Goal: Task Accomplishment & Management: Use online tool/utility

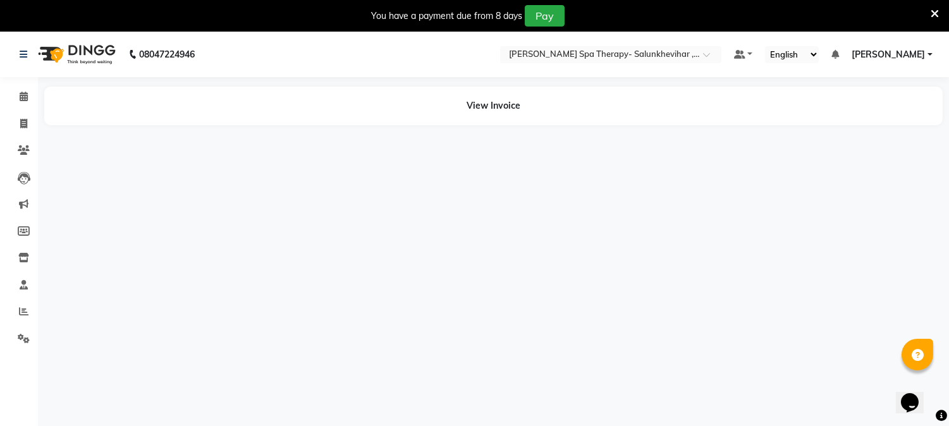
click at [939, 9] on div "You have a payment due from 8 days Pay" at bounding box center [474, 16] width 949 height 32
click at [933, 16] on icon at bounding box center [935, 13] width 8 height 11
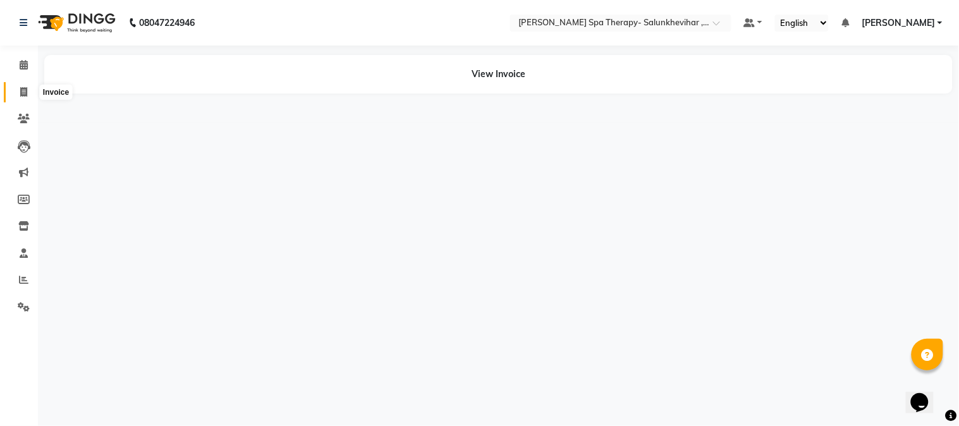
click at [33, 89] on span at bounding box center [24, 92] width 22 height 15
select select "7299"
select select "service"
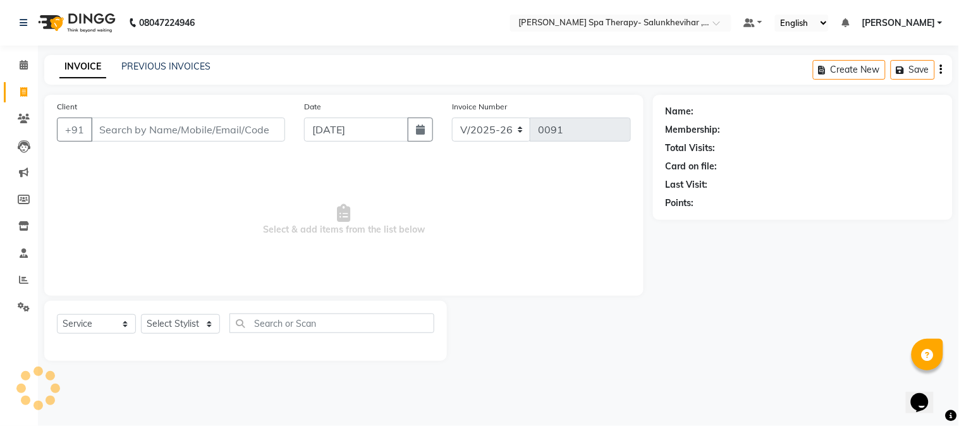
click at [21, 93] on icon at bounding box center [23, 91] width 7 height 9
select select "service"
type input "0091"
select select "7299"
click at [147, 62] on link "PREVIOUS INVOICES" at bounding box center [165, 66] width 89 height 11
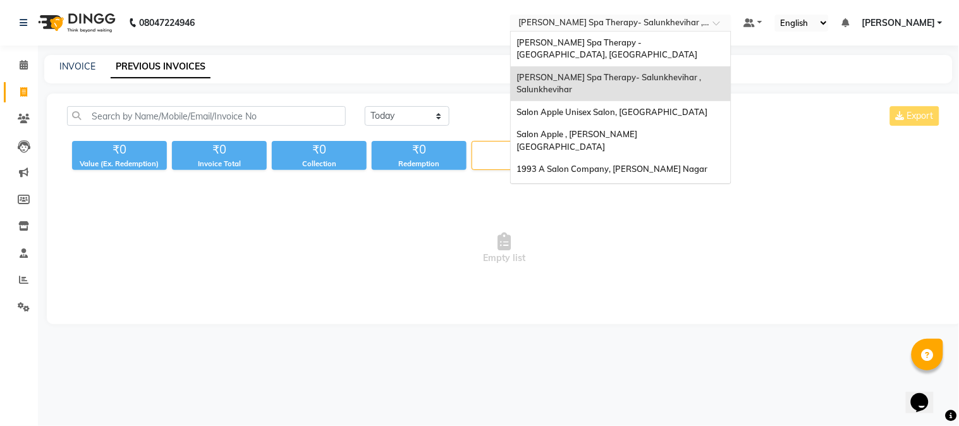
click at [614, 28] on input "text" at bounding box center [608, 24] width 183 height 13
click at [618, 42] on span "[PERSON_NAME] Spa Therapy - [GEOGRAPHIC_DATA], [GEOGRAPHIC_DATA]" at bounding box center [607, 48] width 181 height 23
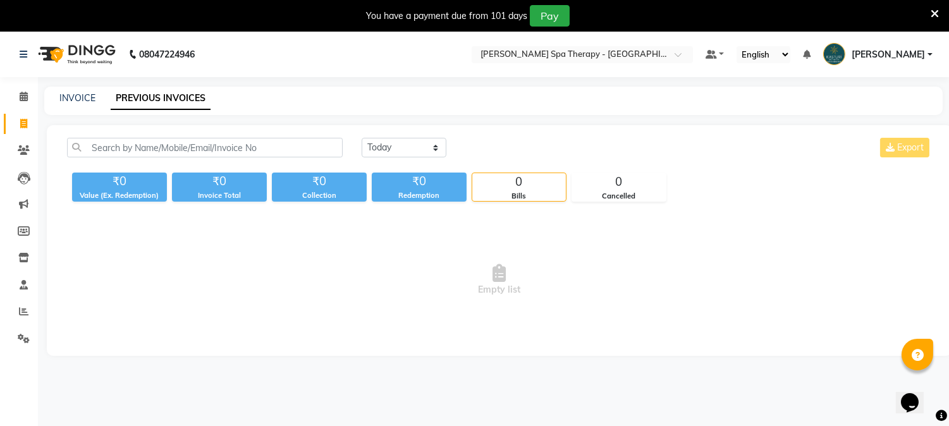
click at [938, 15] on icon at bounding box center [935, 13] width 8 height 11
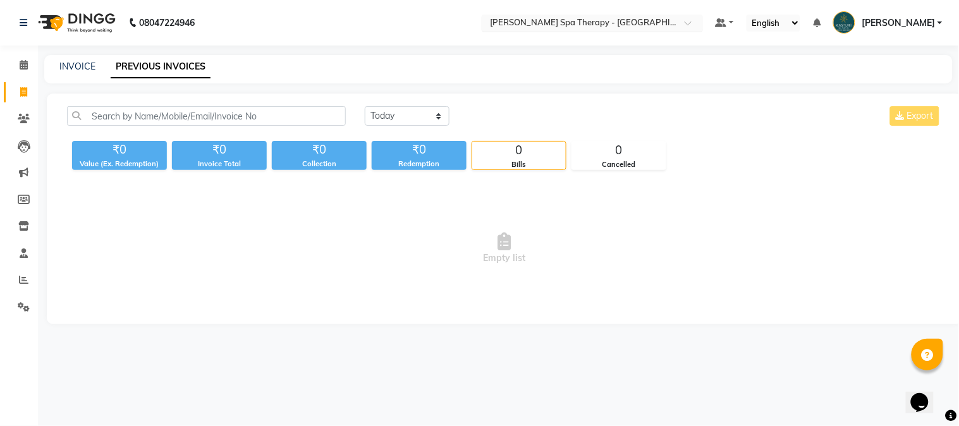
click at [603, 18] on input "text" at bounding box center [579, 24] width 183 height 13
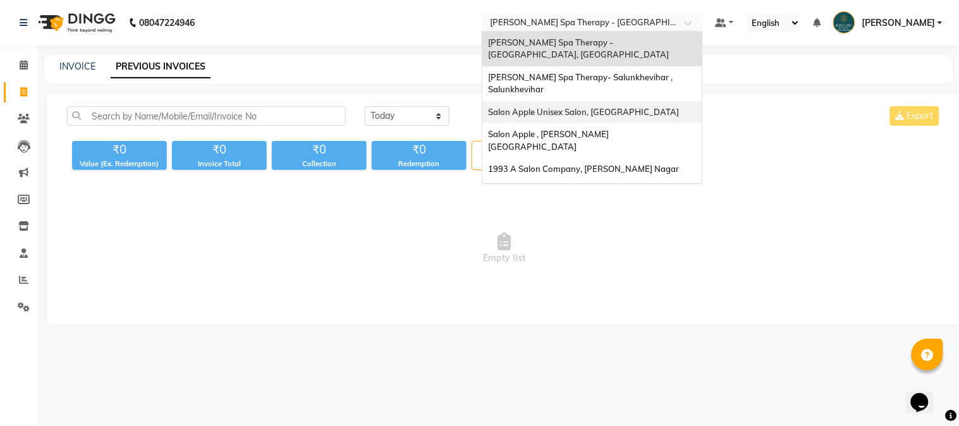
click at [594, 107] on span "Salon Apple Unisex Salon, [GEOGRAPHIC_DATA]" at bounding box center [584, 112] width 191 height 10
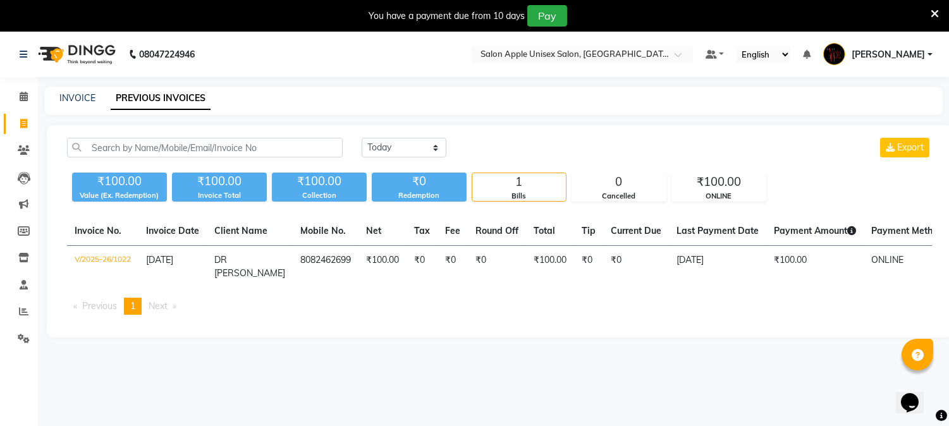
click at [936, 11] on icon at bounding box center [935, 13] width 8 height 11
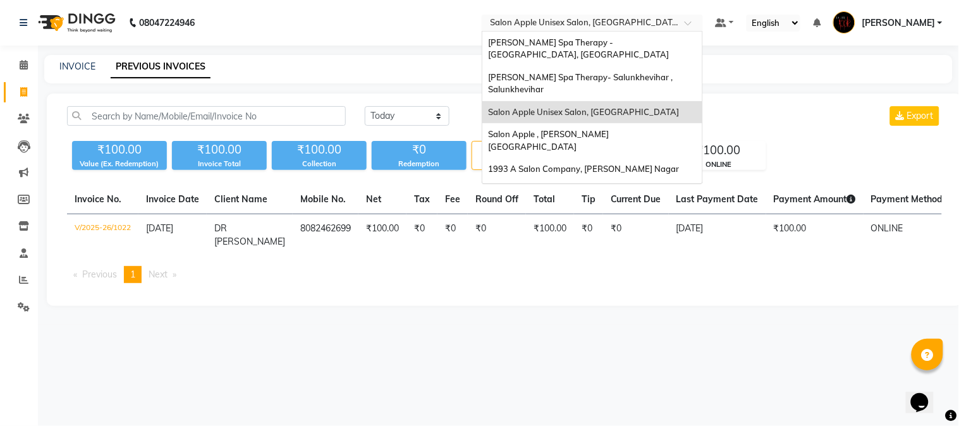
click at [590, 27] on input "text" at bounding box center [579, 24] width 183 height 13
click at [590, 131] on span "Salon Apple , [PERSON_NAME][GEOGRAPHIC_DATA]" at bounding box center [549, 140] width 121 height 23
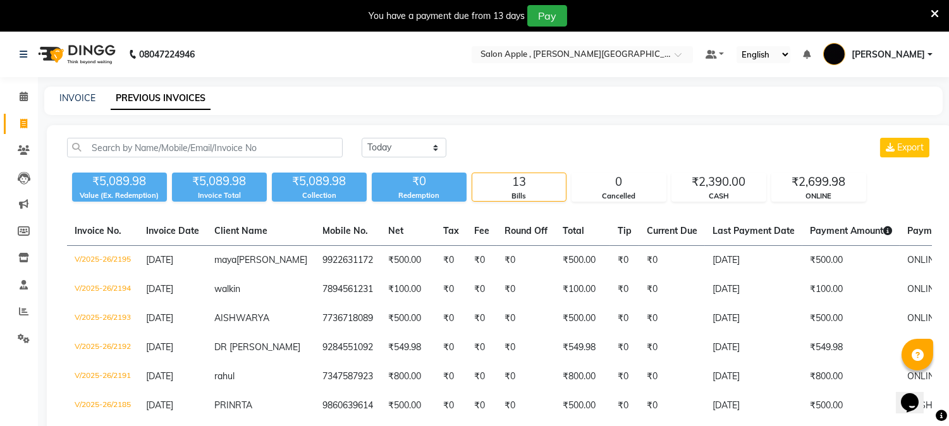
click at [933, 14] on icon at bounding box center [935, 13] width 8 height 11
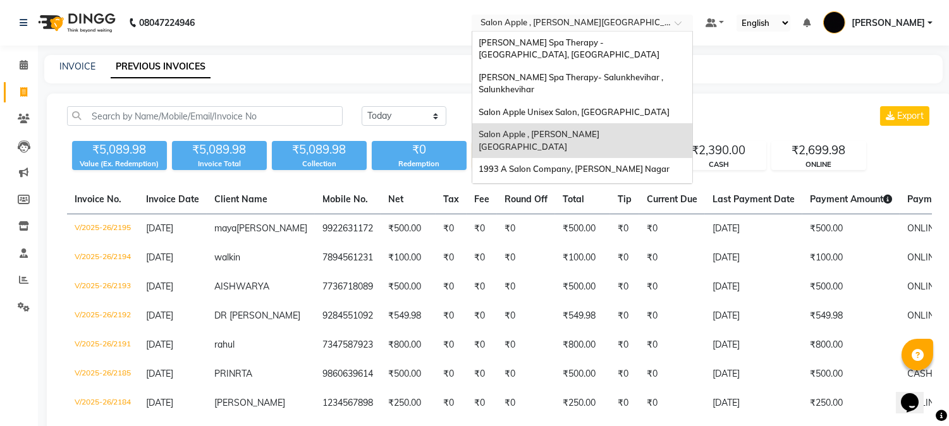
click at [661, 25] on input "text" at bounding box center [569, 24] width 183 height 13
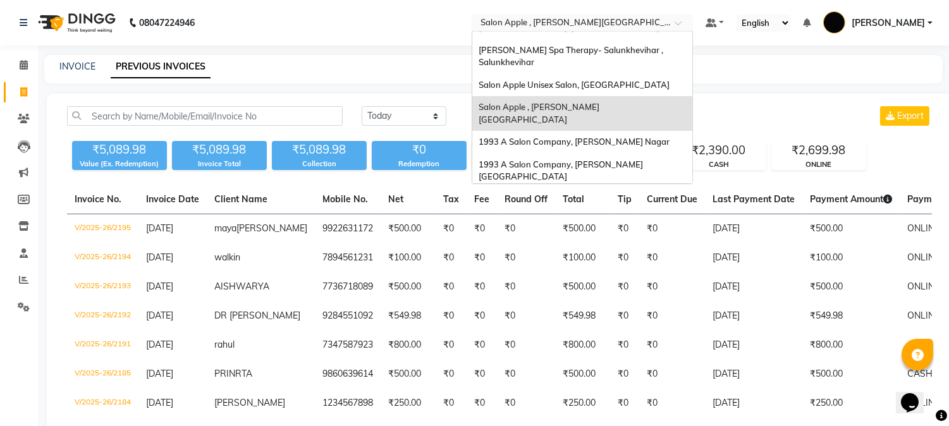
scroll to position [52, 0]
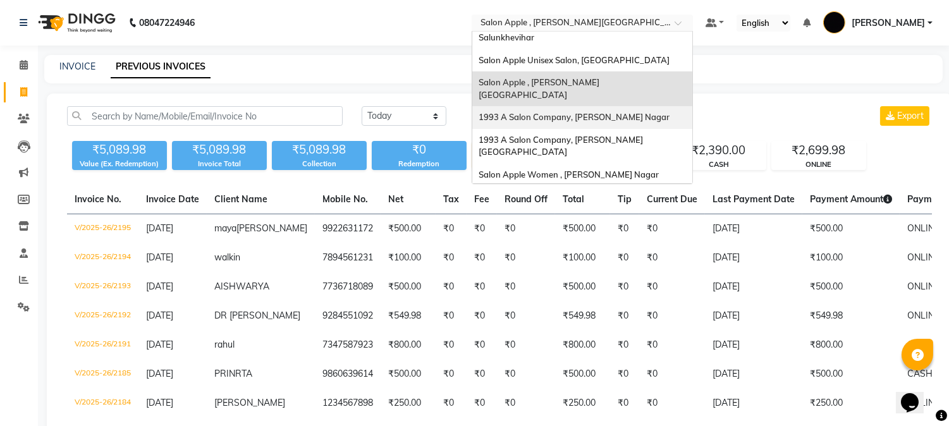
click at [637, 112] on span "1993 A Salon Company, [PERSON_NAME] Nagar" at bounding box center [574, 117] width 191 height 10
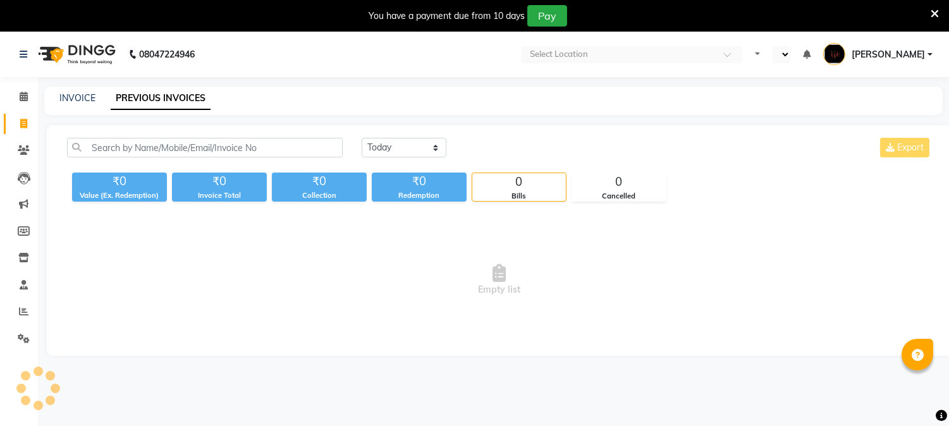
select select "en"
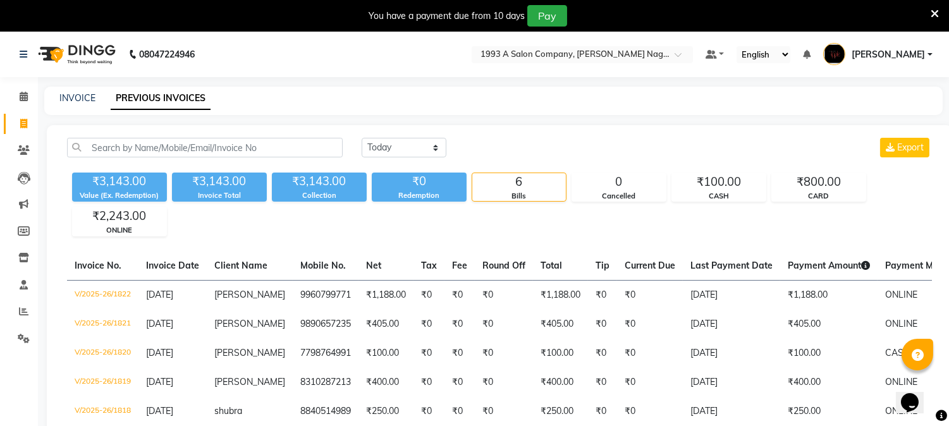
click at [936, 11] on icon at bounding box center [935, 13] width 8 height 11
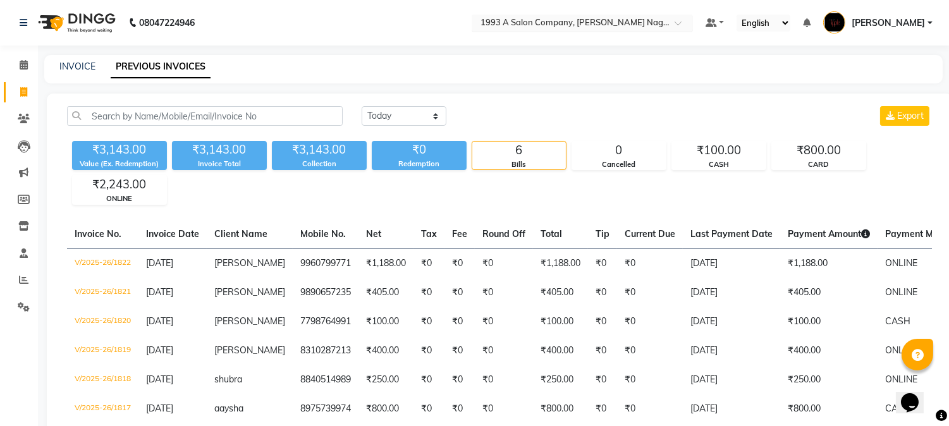
click at [548, 27] on input "text" at bounding box center [569, 24] width 183 height 13
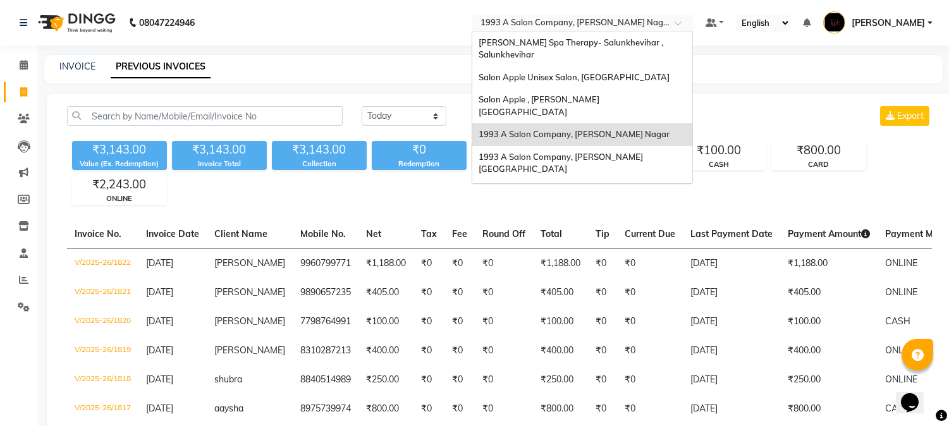
scroll to position [52, 0]
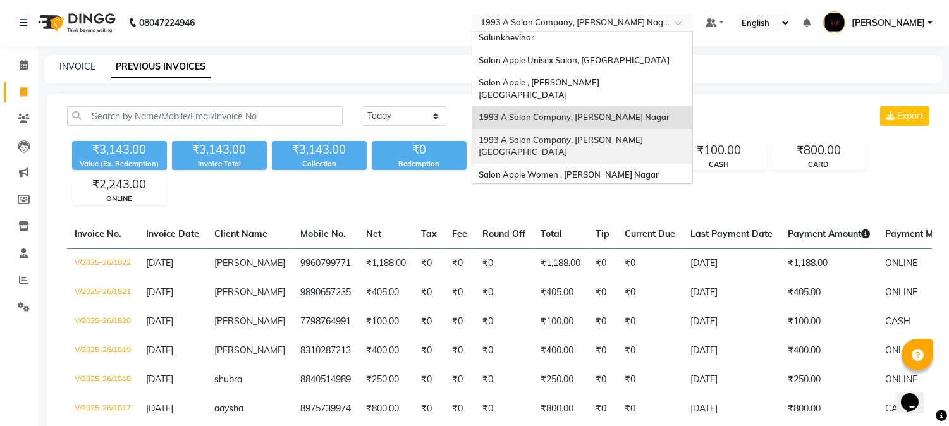
click at [580, 135] on span "1993 A Salon Company, [PERSON_NAME][GEOGRAPHIC_DATA]" at bounding box center [561, 146] width 164 height 23
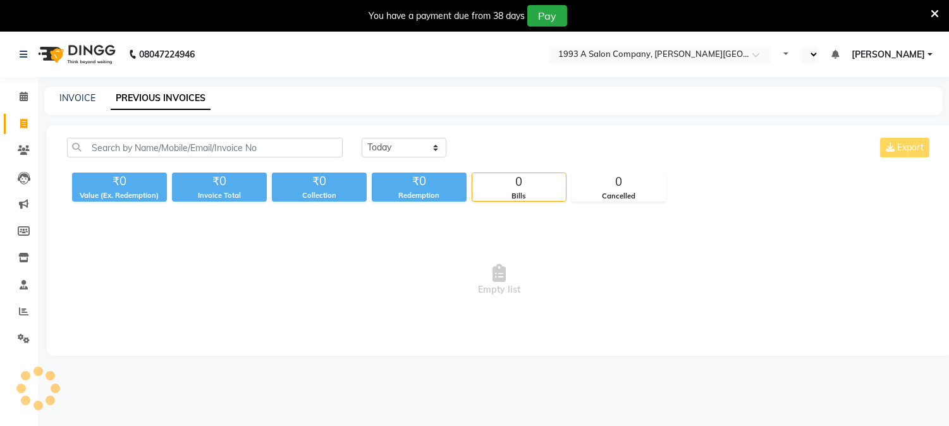
select select "en"
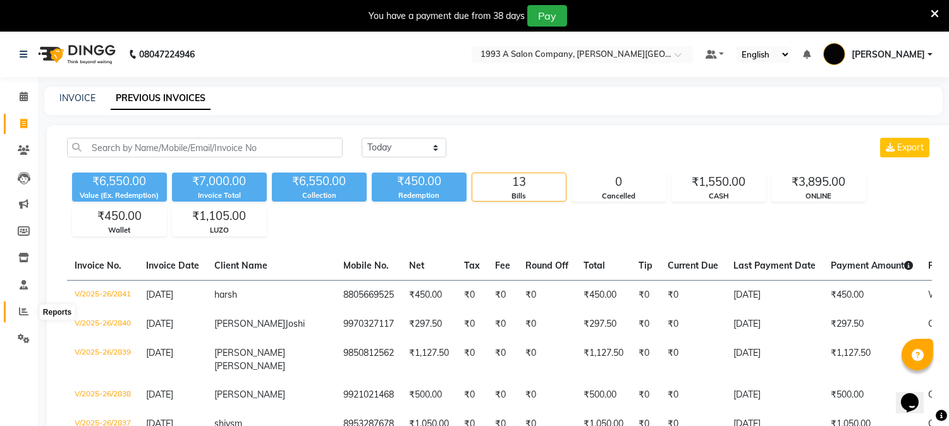
click at [24, 308] on icon at bounding box center [23, 311] width 9 height 9
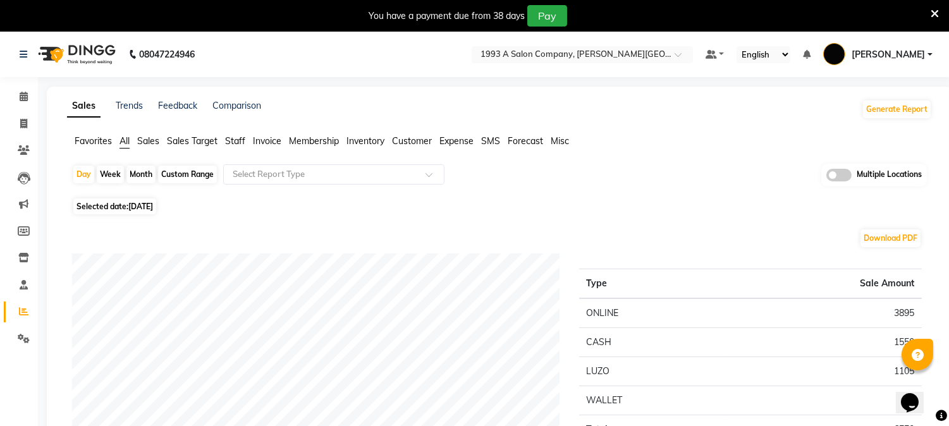
click at [139, 173] on div "Month" at bounding box center [140, 175] width 29 height 18
select select "9"
select select "2025"
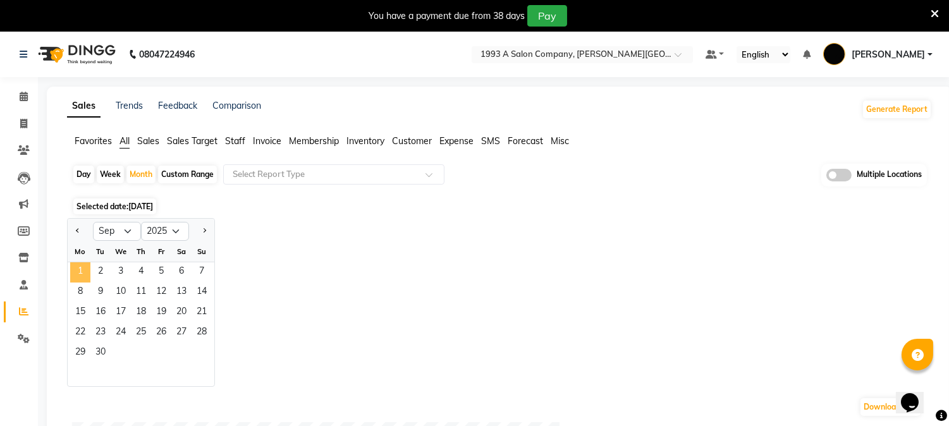
click at [83, 272] on span "1" at bounding box center [80, 272] width 20 height 20
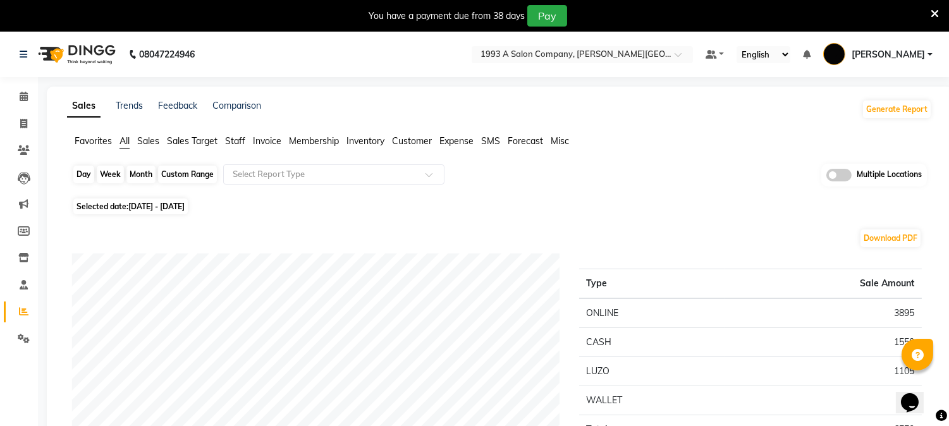
click at [139, 175] on div "Month" at bounding box center [140, 175] width 29 height 18
select select "9"
select select "2025"
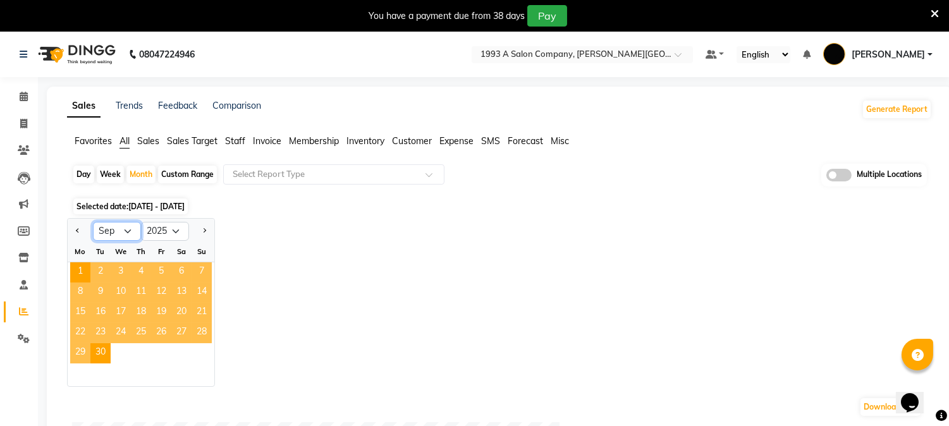
click at [126, 229] on select "Jan Feb Mar Apr May Jun [DATE] Aug Sep Oct Nov Dec" at bounding box center [117, 231] width 48 height 19
select select "8"
click at [93, 222] on select "Jan Feb Mar Apr May Jun Jul Aug Sep Oct Nov Dec" at bounding box center [117, 231] width 48 height 19
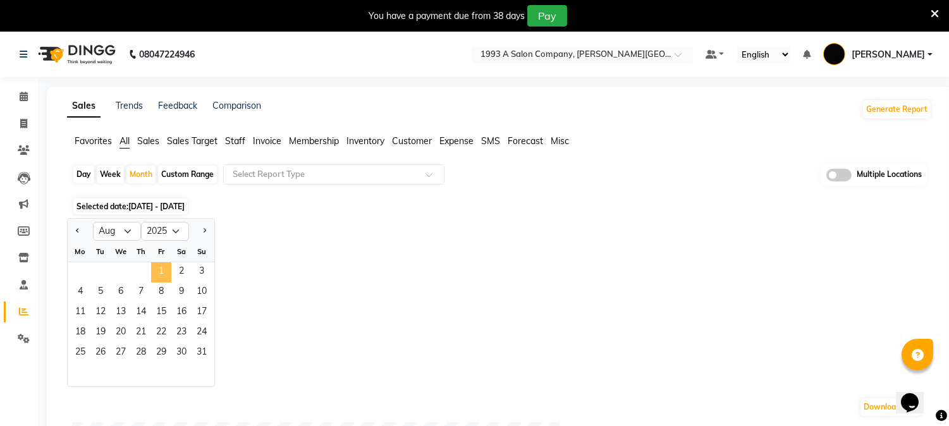
click at [161, 271] on span "1" at bounding box center [161, 272] width 20 height 20
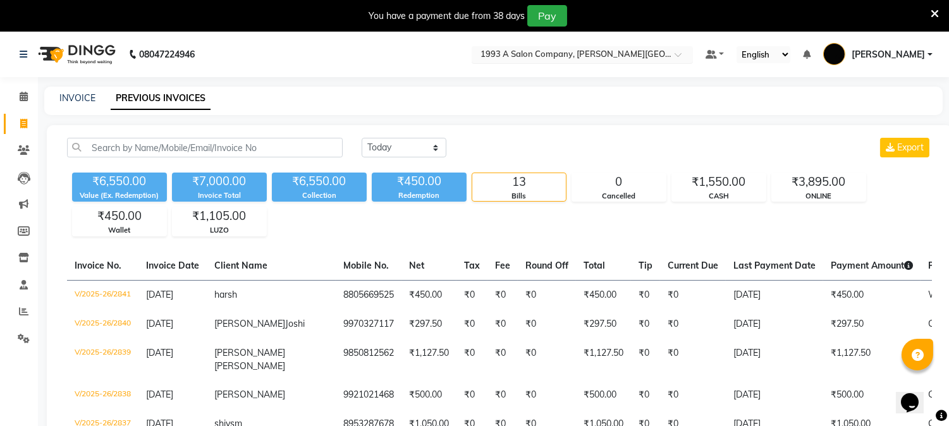
click at [568, 53] on input "text" at bounding box center [569, 55] width 183 height 13
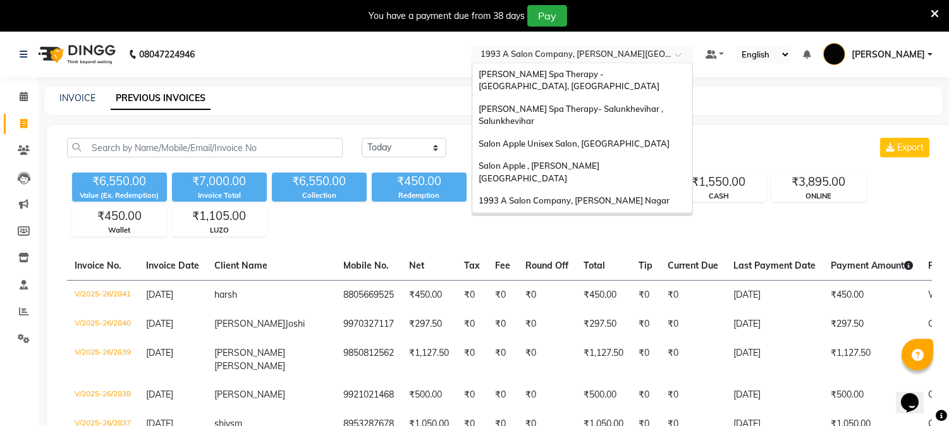
scroll to position [52, 0]
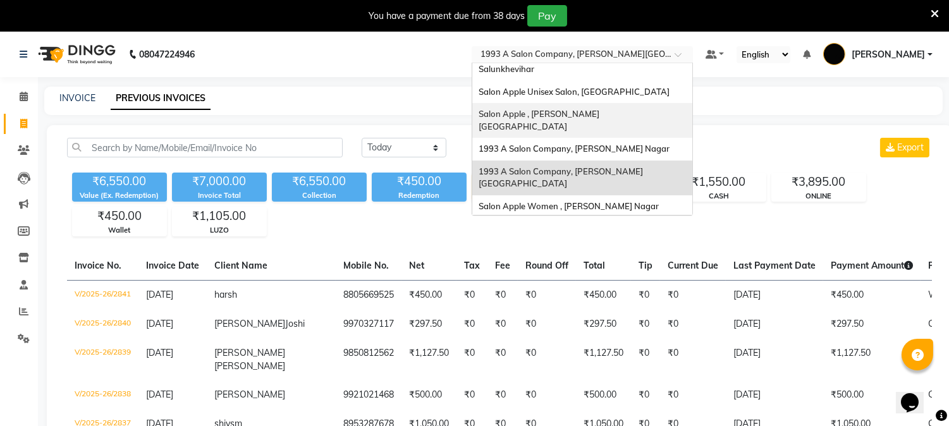
click at [579, 111] on span "Salon Apple , [PERSON_NAME][GEOGRAPHIC_DATA]" at bounding box center [539, 120] width 121 height 23
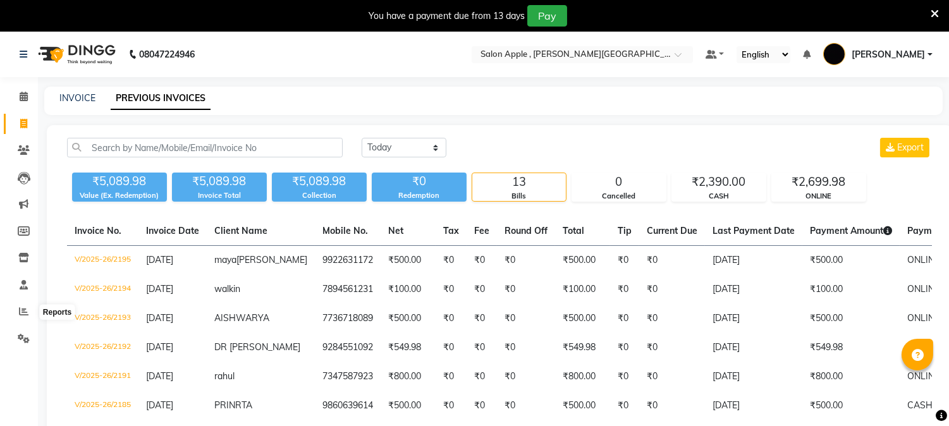
click at [20, 309] on icon at bounding box center [23, 311] width 9 height 9
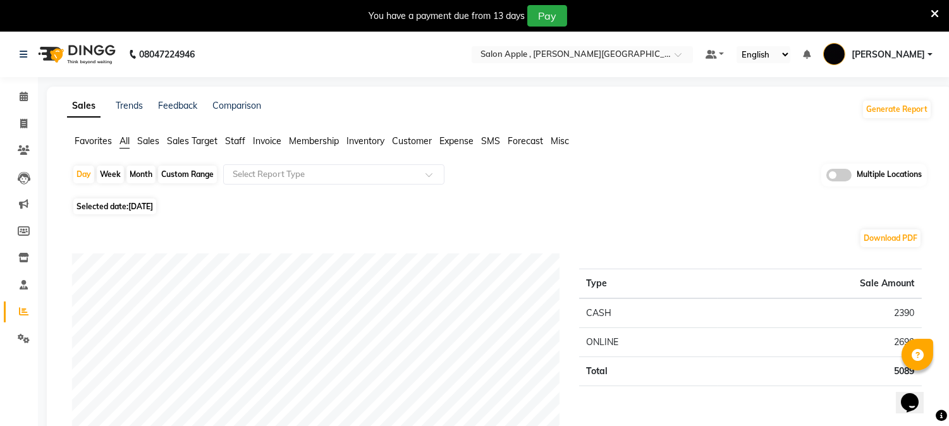
click at [136, 169] on div "Month" at bounding box center [140, 175] width 29 height 18
select select "9"
select select "2025"
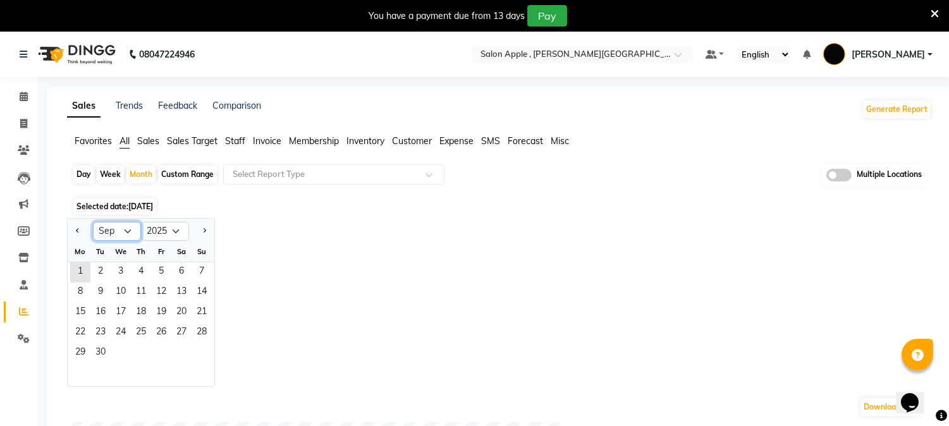
click at [127, 230] on select "Jan Feb Mar Apr May Jun [DATE] Aug Sep Oct Nov Dec" at bounding box center [117, 231] width 48 height 19
select select "8"
click at [93, 222] on select "Jan Feb Mar Apr May Jun [DATE] Aug Sep Oct Nov Dec" at bounding box center [117, 231] width 48 height 19
click at [165, 276] on span "1" at bounding box center [161, 272] width 20 height 20
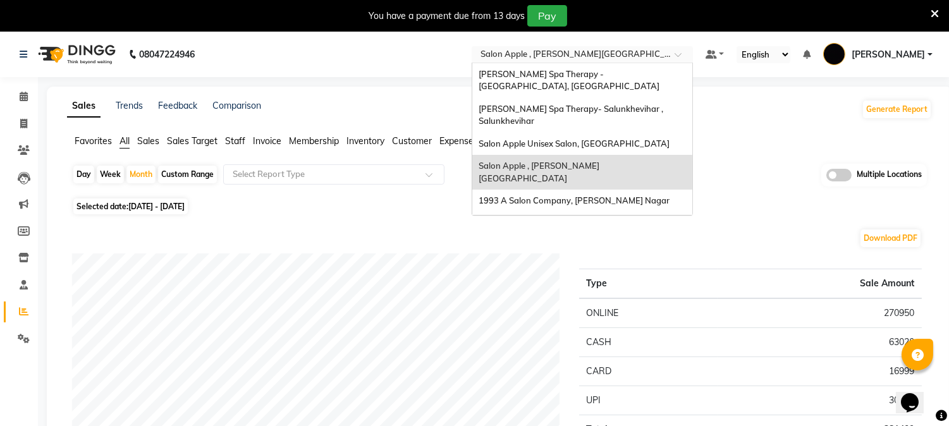
click at [544, 58] on input "text" at bounding box center [569, 55] width 183 height 13
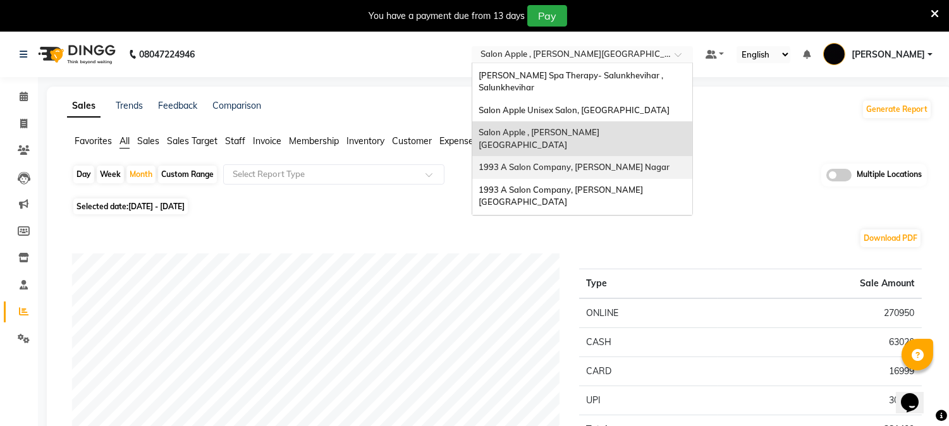
scroll to position [52, 0]
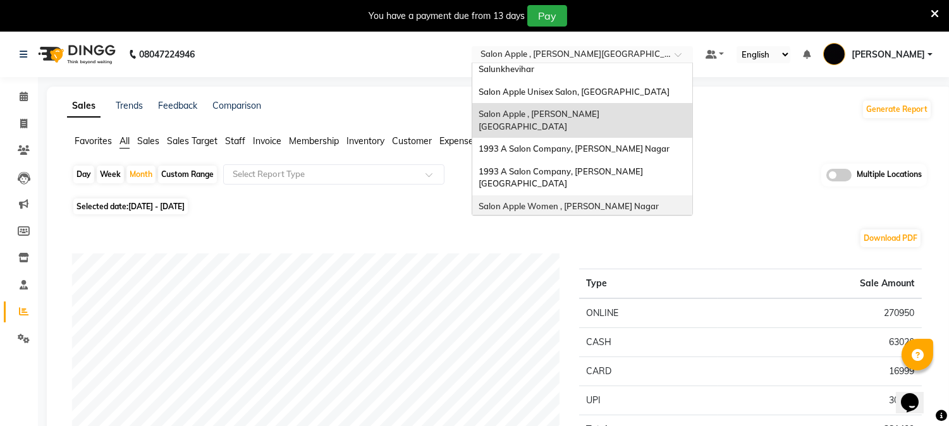
click at [564, 201] on span "Salon Apple Women , [PERSON_NAME] Nagar" at bounding box center [569, 206] width 180 height 10
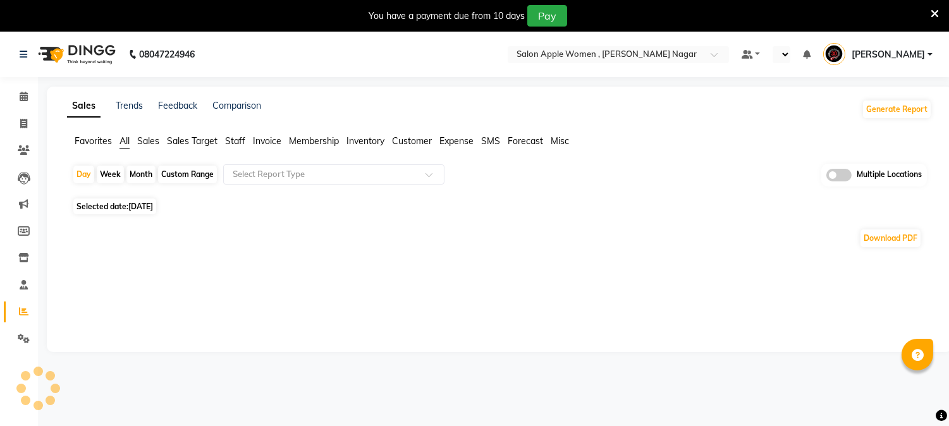
select select "en"
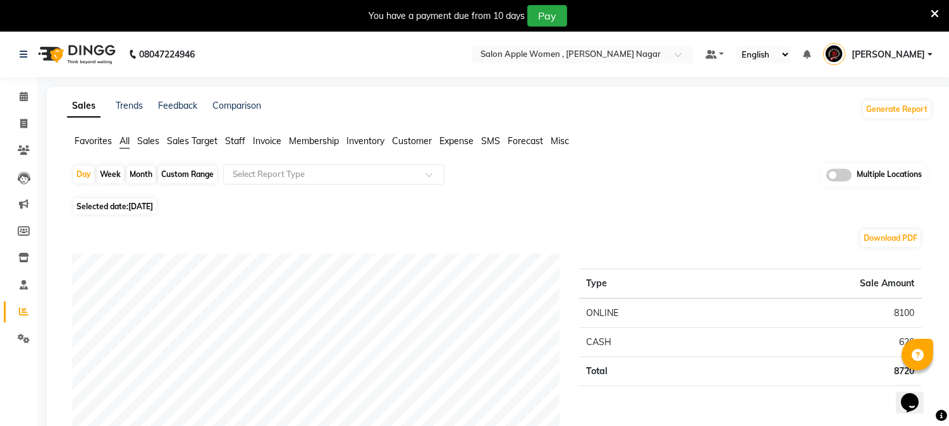
click at [139, 168] on div "Month" at bounding box center [140, 175] width 29 height 18
select select "9"
select select "2025"
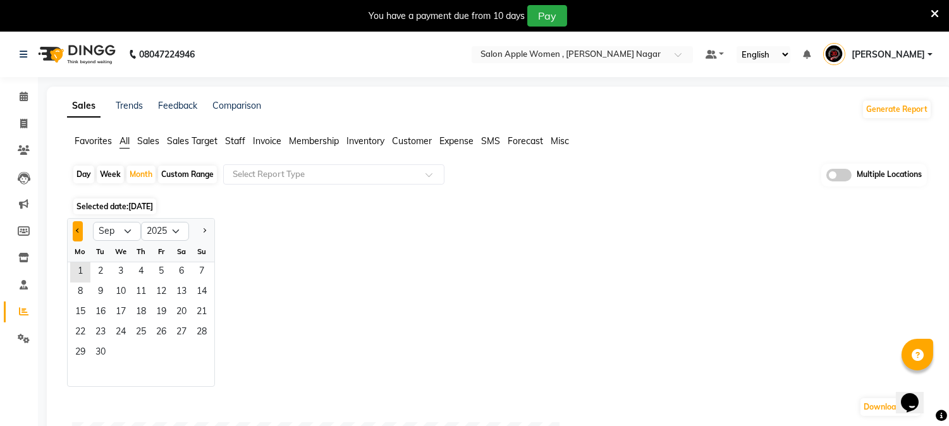
click at [75, 228] on button "Previous month" at bounding box center [78, 231] width 10 height 20
select select "8"
click at [168, 273] on span "1" at bounding box center [161, 272] width 20 height 20
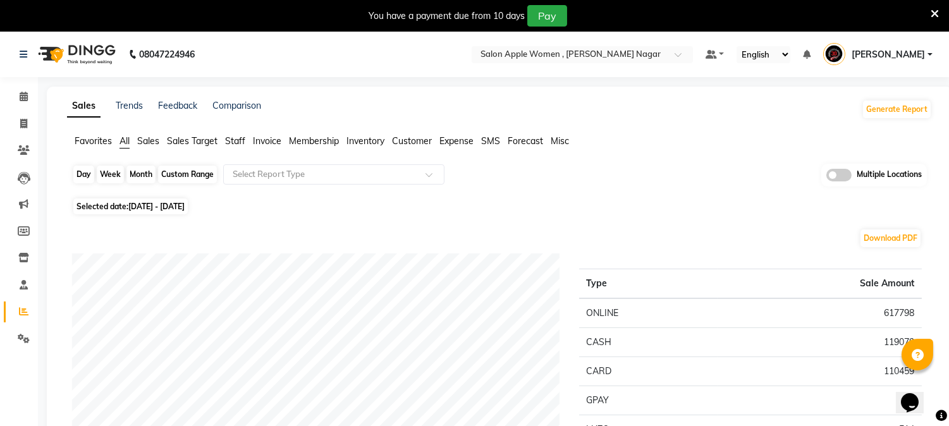
click at [147, 178] on div "Month" at bounding box center [140, 175] width 29 height 18
select select "8"
select select "2025"
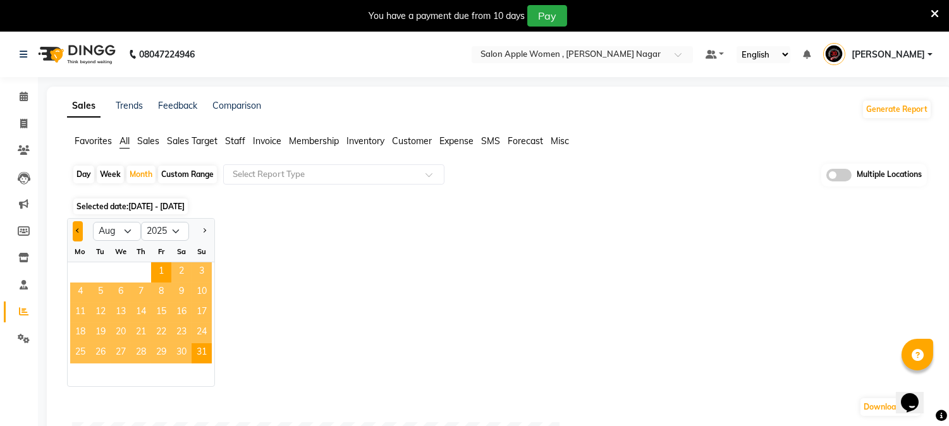
click at [80, 234] on button "Previous month" at bounding box center [78, 231] width 10 height 20
select select "7"
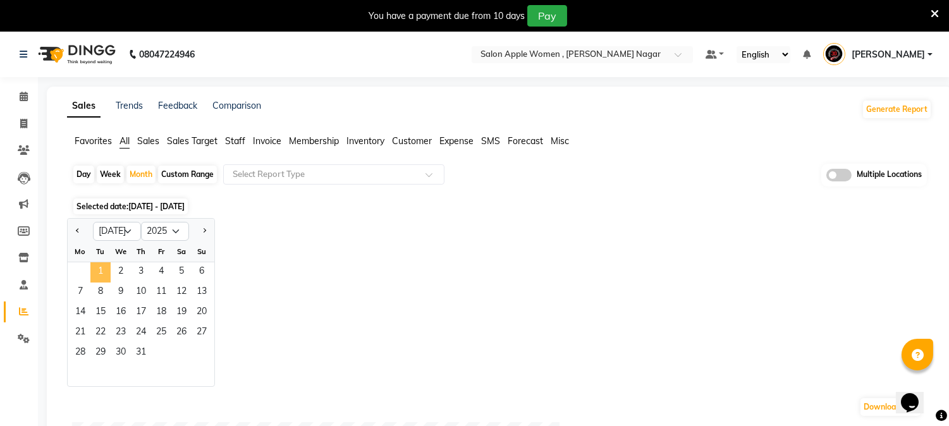
click at [106, 273] on span "1" at bounding box center [100, 272] width 20 height 20
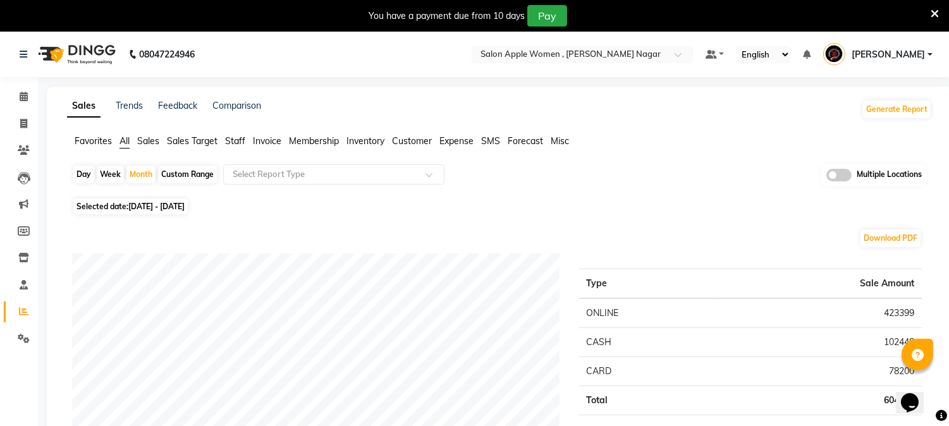
click at [933, 6] on span at bounding box center [935, 13] width 8 height 14
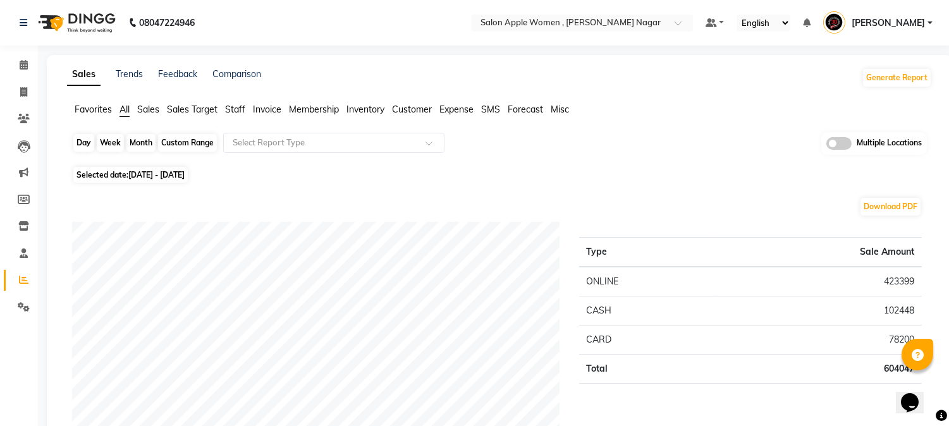
click at [150, 142] on div "Month" at bounding box center [140, 143] width 29 height 18
select select "7"
select select "2025"
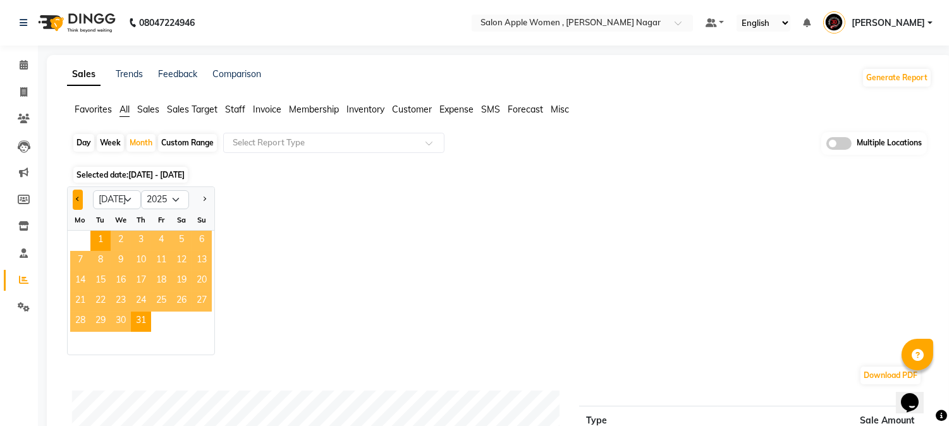
click at [78, 199] on span "Previous month" at bounding box center [78, 199] width 4 height 4
select select "6"
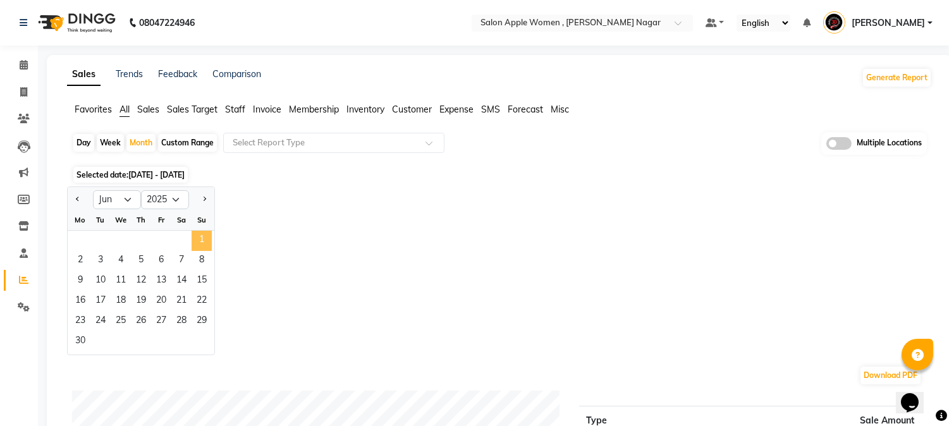
click at [201, 245] on span "1" at bounding box center [202, 241] width 20 height 20
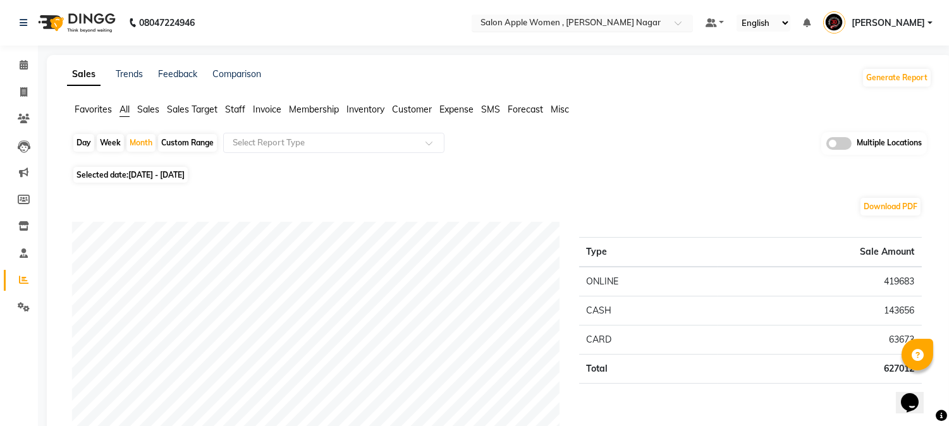
click at [592, 15] on div "Select Location × Salon Apple Women , [PERSON_NAME][GEOGRAPHIC_DATA]" at bounding box center [582, 23] width 221 height 17
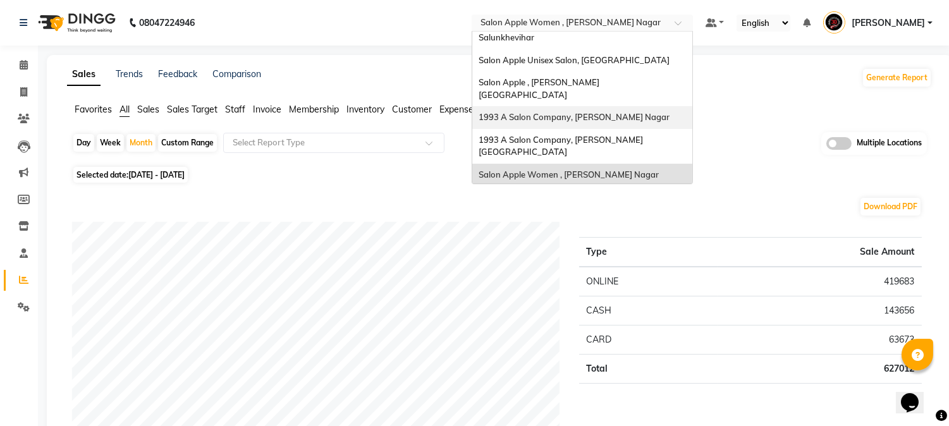
scroll to position [70, 0]
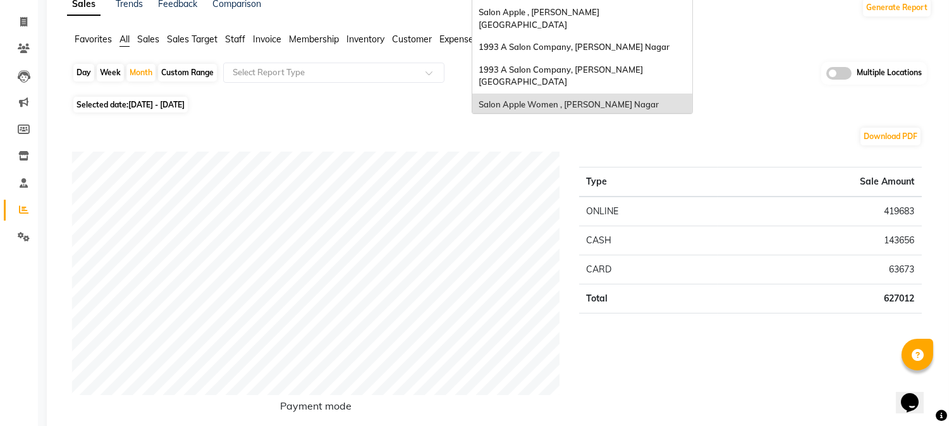
click at [565, 121] on span "Salon Apple Unisex, Kothrud" at bounding box center [534, 126] width 110 height 10
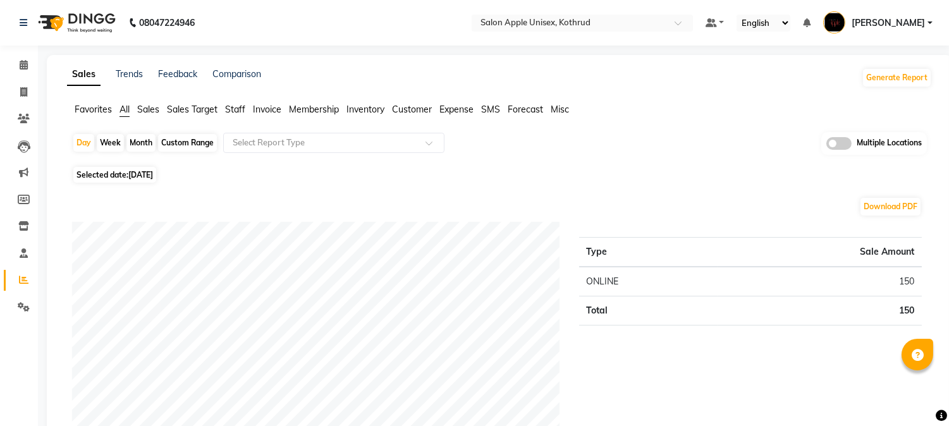
click at [134, 140] on div "Month" at bounding box center [140, 143] width 29 height 18
select select "9"
select select "2025"
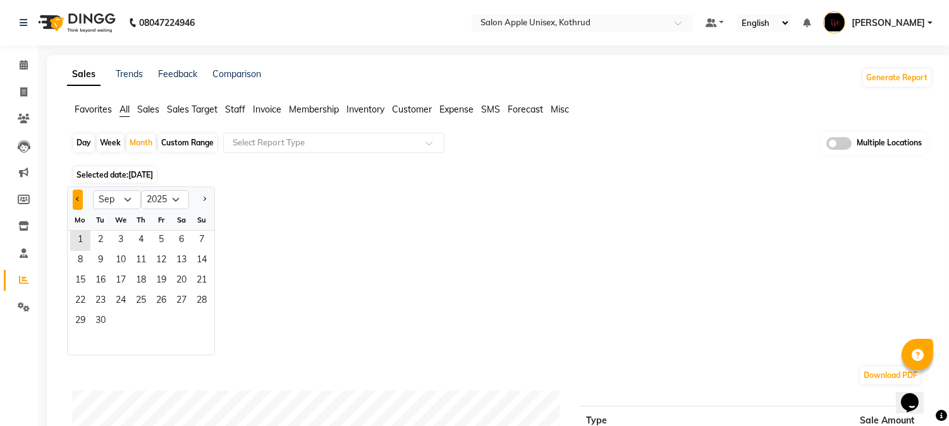
click at [77, 197] on span "Previous month" at bounding box center [78, 199] width 4 height 4
select select "8"
click at [164, 233] on span "1" at bounding box center [161, 241] width 20 height 20
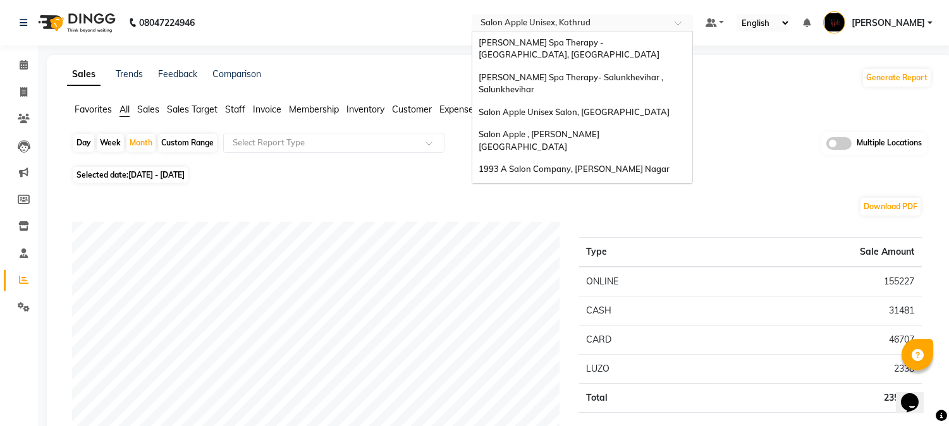
click at [549, 20] on input "text" at bounding box center [569, 24] width 183 height 13
click at [561, 44] on span "[PERSON_NAME] Spa Therapy - [GEOGRAPHIC_DATA], [GEOGRAPHIC_DATA]" at bounding box center [569, 48] width 181 height 23
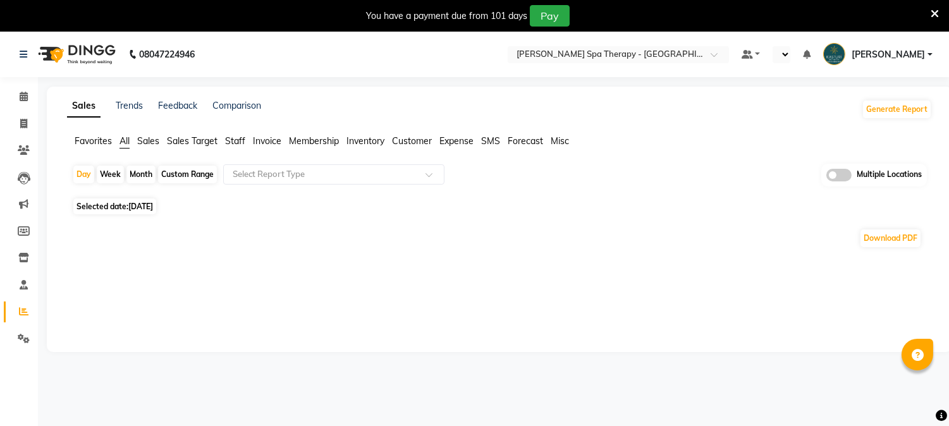
select select "en"
click at [939, 10] on div "You have a payment due from 101 days Pay" at bounding box center [474, 16] width 949 height 32
click at [934, 5] on div at bounding box center [935, 15] width 8 height 21
click at [938, 8] on icon at bounding box center [935, 13] width 8 height 11
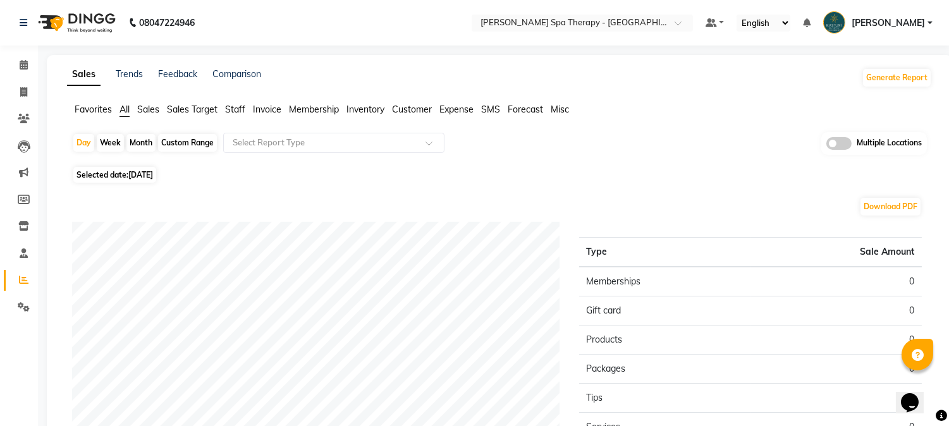
click at [139, 143] on div "Month" at bounding box center [140, 143] width 29 height 18
select select "9"
select select "2025"
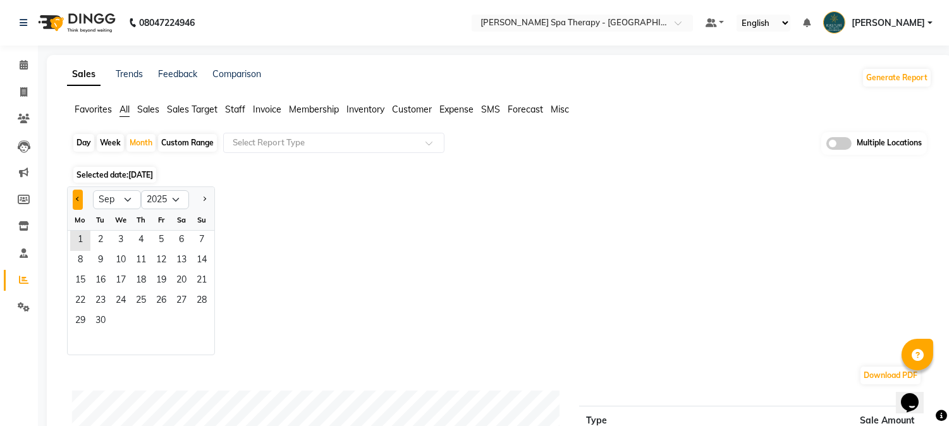
click at [73, 194] on button "Previous month" at bounding box center [78, 200] width 10 height 20
select select "8"
click at [164, 236] on span "1" at bounding box center [161, 241] width 20 height 20
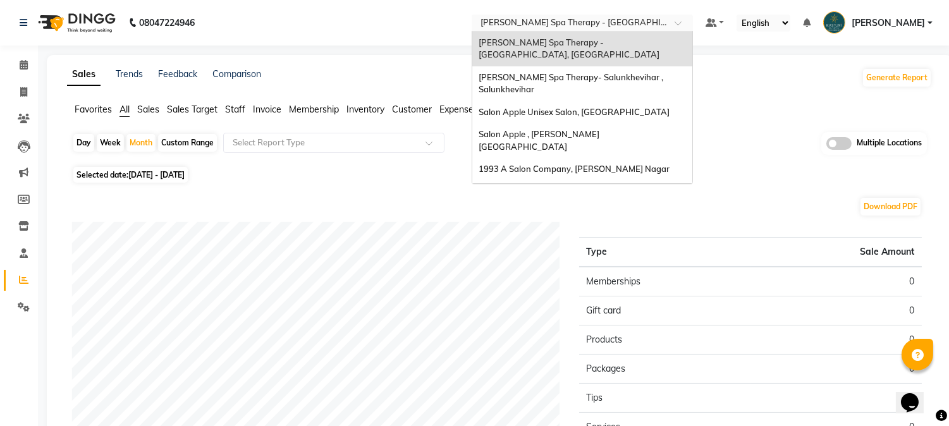
click at [540, 23] on input "text" at bounding box center [569, 24] width 183 height 13
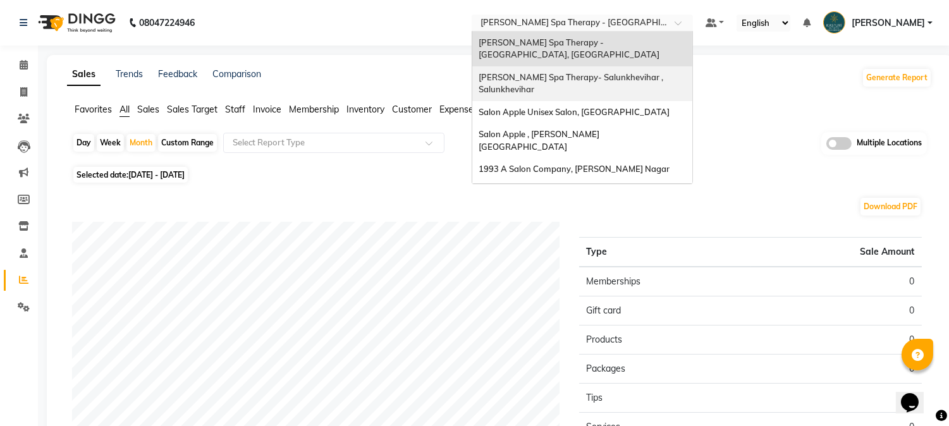
click at [538, 81] on span "[PERSON_NAME] Spa Therapy- Salunkhevihar , Salunkhevihar" at bounding box center [572, 83] width 187 height 23
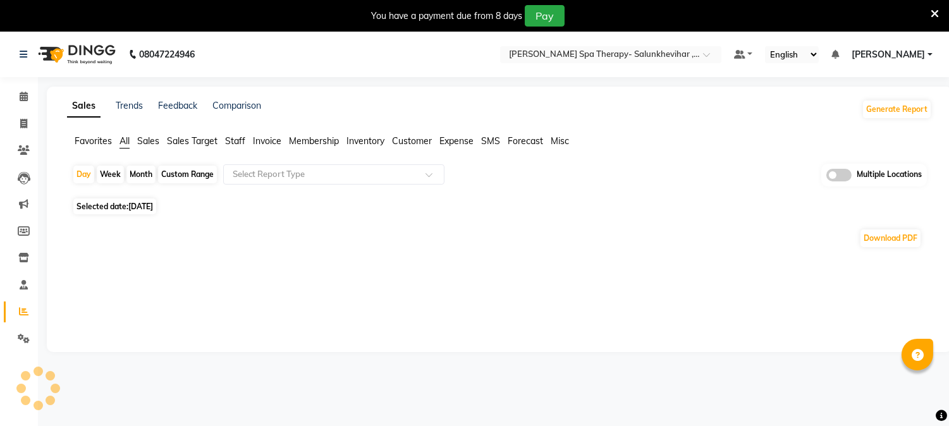
select select "en"
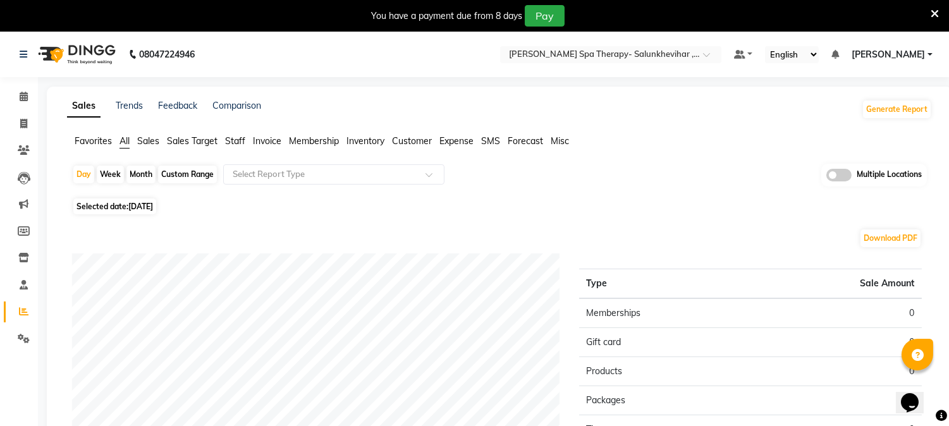
click at [931, 13] on icon at bounding box center [935, 13] width 8 height 11
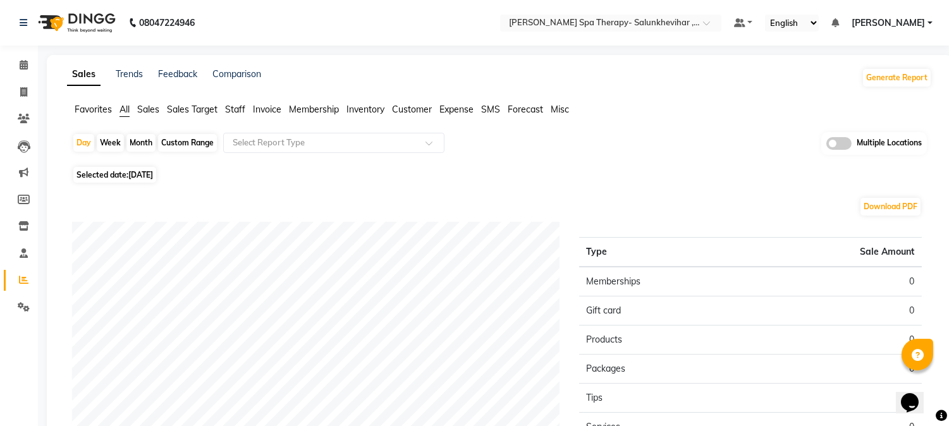
click at [145, 130] on app-reports "Favorites All Sales Sales Target Staff Invoice Membership Inventory Customer Ex…" at bounding box center [499, 351] width 880 height 496
click at [146, 137] on div "Month" at bounding box center [140, 143] width 29 height 18
select select "9"
select select "2025"
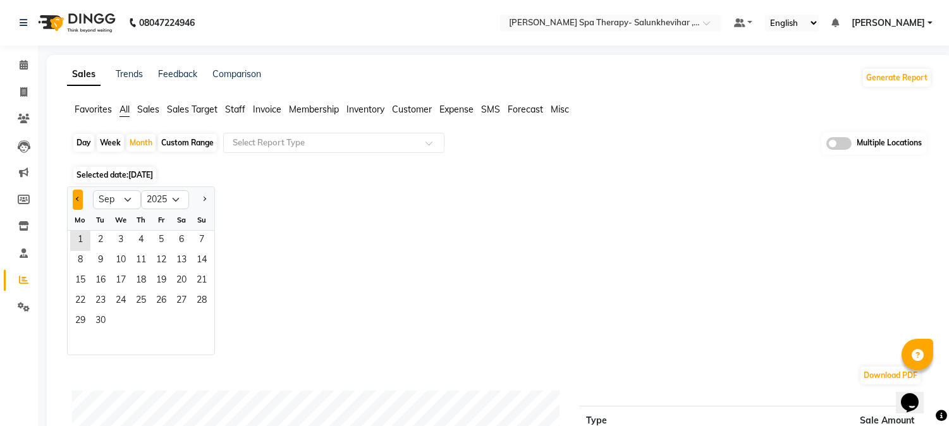
click at [79, 197] on span "Previous month" at bounding box center [78, 199] width 4 height 4
select select "8"
click at [166, 237] on span "1" at bounding box center [161, 241] width 20 height 20
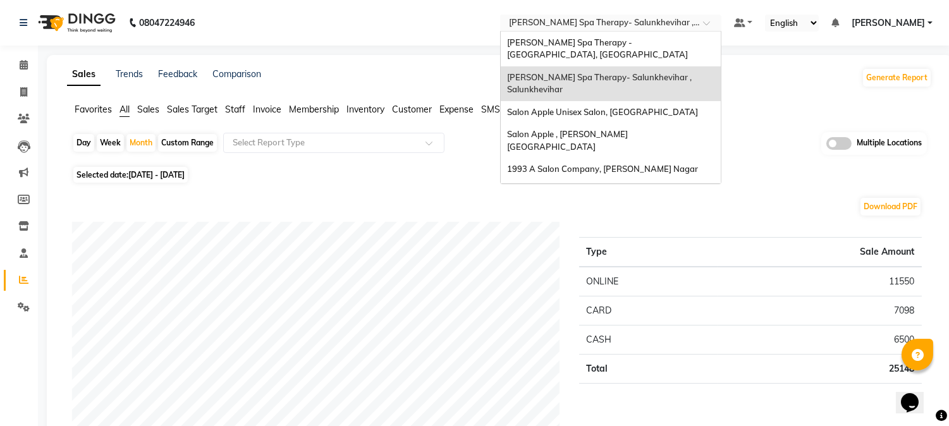
click at [615, 27] on input "text" at bounding box center [598, 24] width 183 height 13
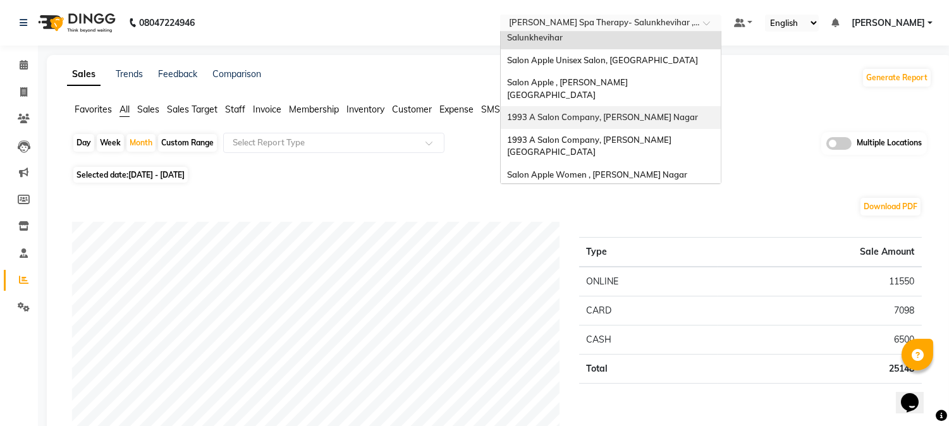
click at [590, 106] on div "1993 A Salon Company, [PERSON_NAME] Nagar" at bounding box center [611, 117] width 220 height 23
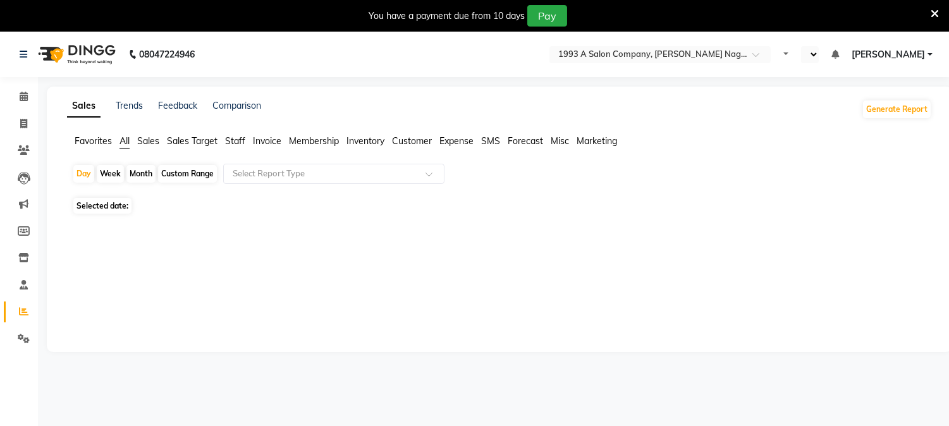
select select "en"
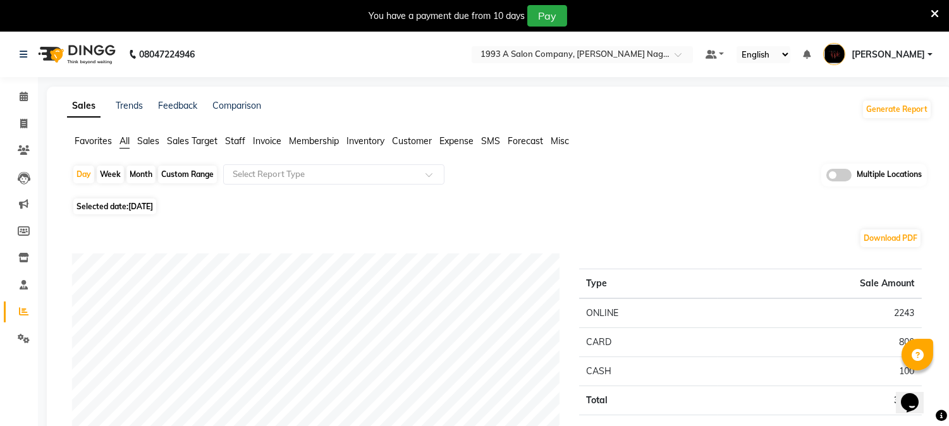
click at [932, 11] on icon at bounding box center [935, 13] width 8 height 11
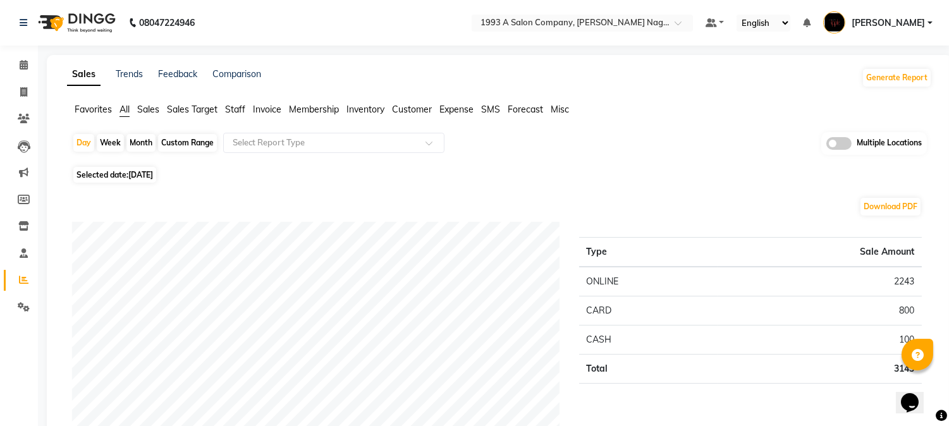
click at [145, 142] on div "Month" at bounding box center [140, 143] width 29 height 18
select select "9"
select select "2025"
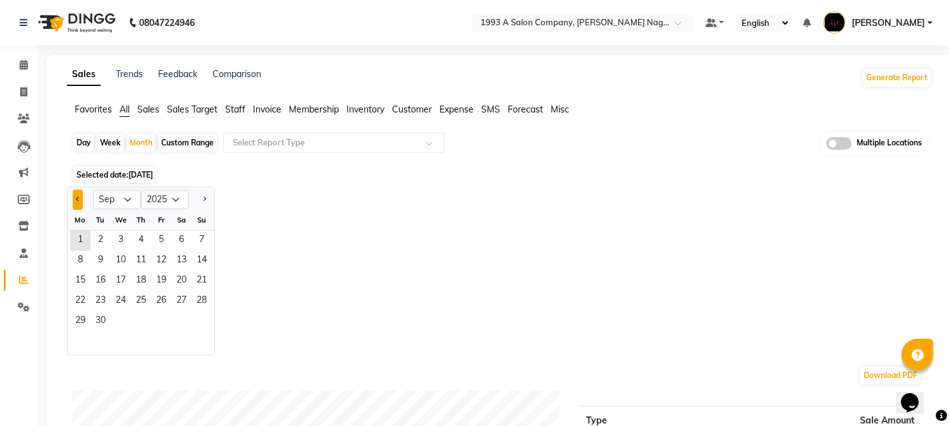
click at [77, 198] on span "Previous month" at bounding box center [78, 199] width 4 height 4
select select "8"
click at [156, 240] on span "1" at bounding box center [161, 241] width 20 height 20
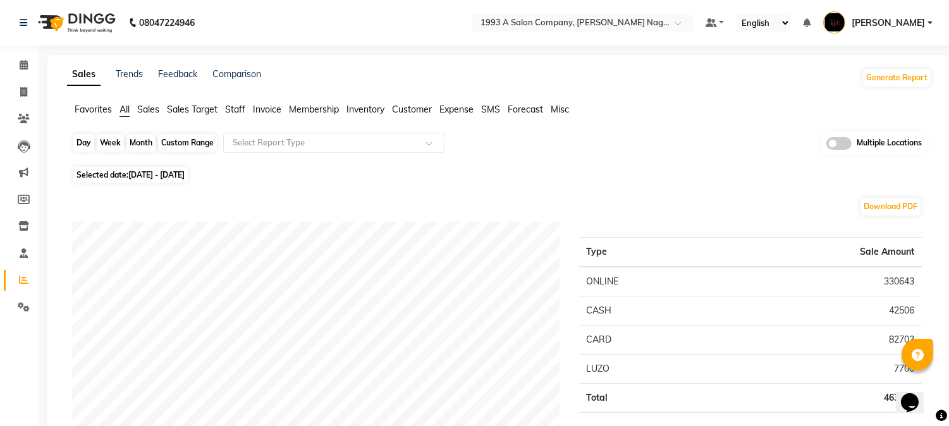
click at [129, 139] on div "Month" at bounding box center [140, 143] width 29 height 18
select select "8"
select select "2025"
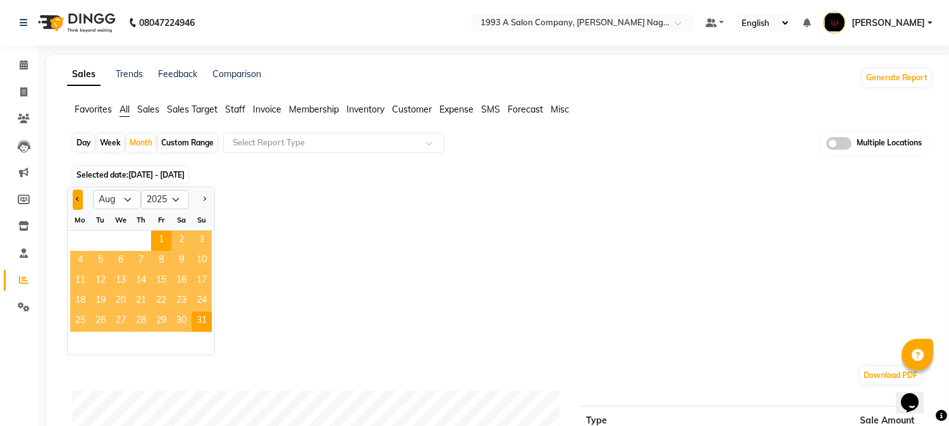
click at [74, 194] on button "Previous month" at bounding box center [78, 200] width 10 height 20
select select "7"
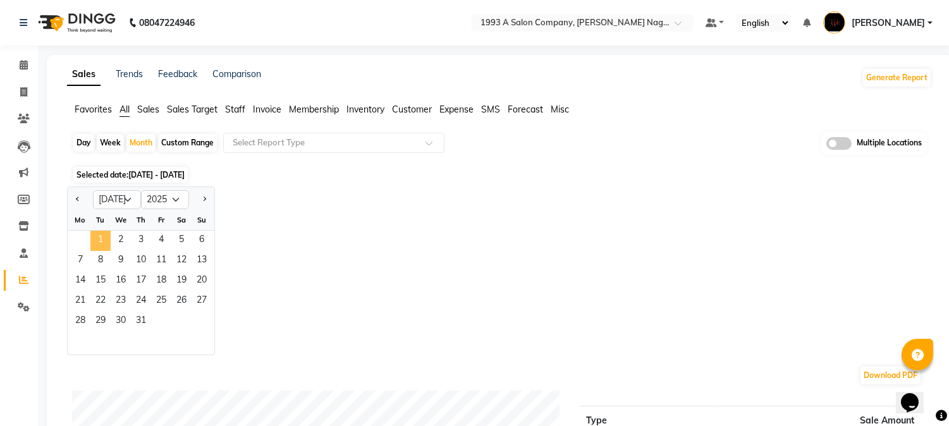
click at [108, 235] on span "1" at bounding box center [100, 241] width 20 height 20
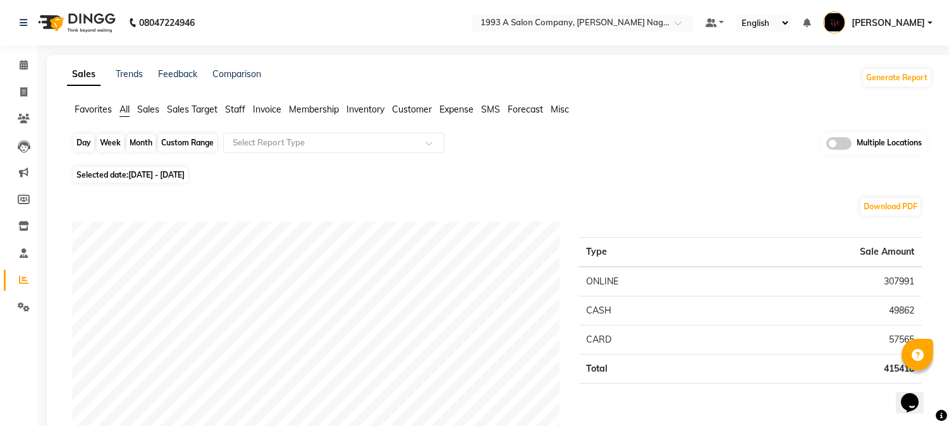
click at [133, 147] on div "Month" at bounding box center [140, 143] width 29 height 18
select select "7"
select select "2025"
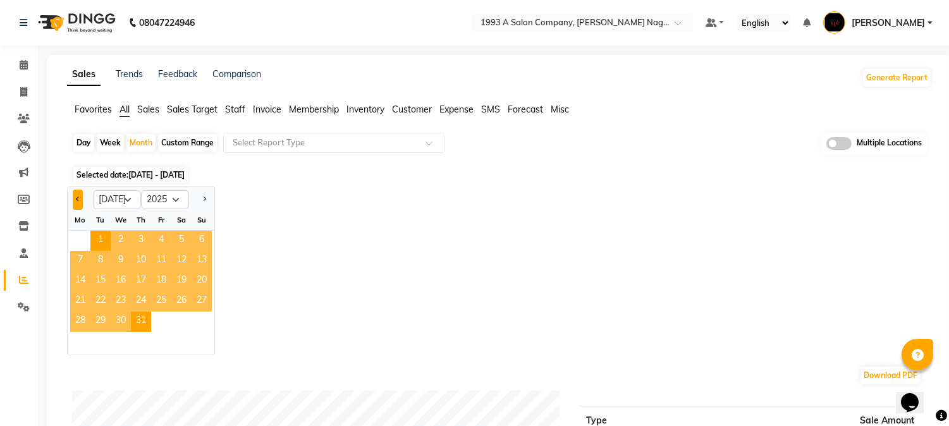
click at [79, 200] on span "Previous month" at bounding box center [78, 199] width 4 height 4
select select "6"
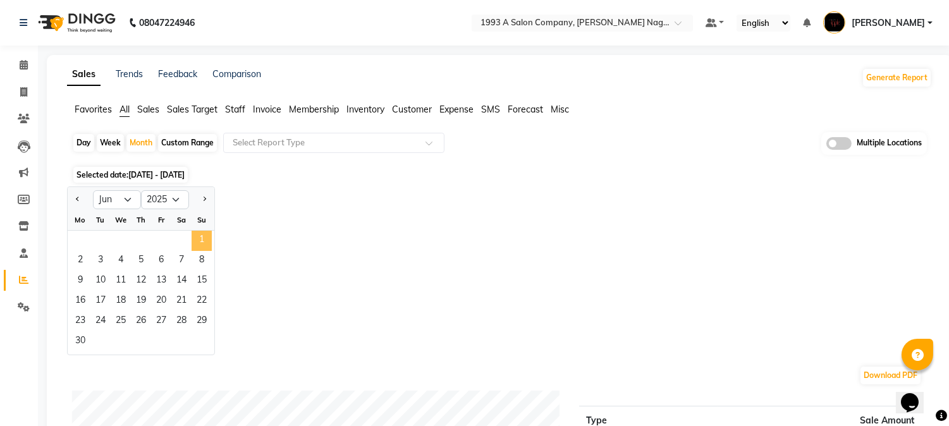
click at [206, 233] on span "1" at bounding box center [202, 241] width 20 height 20
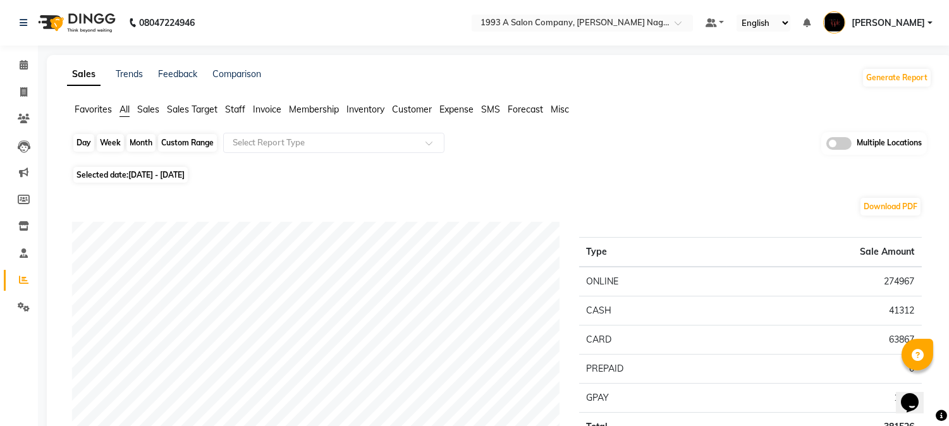
click at [143, 140] on div "Month" at bounding box center [140, 143] width 29 height 18
select select "6"
select select "2025"
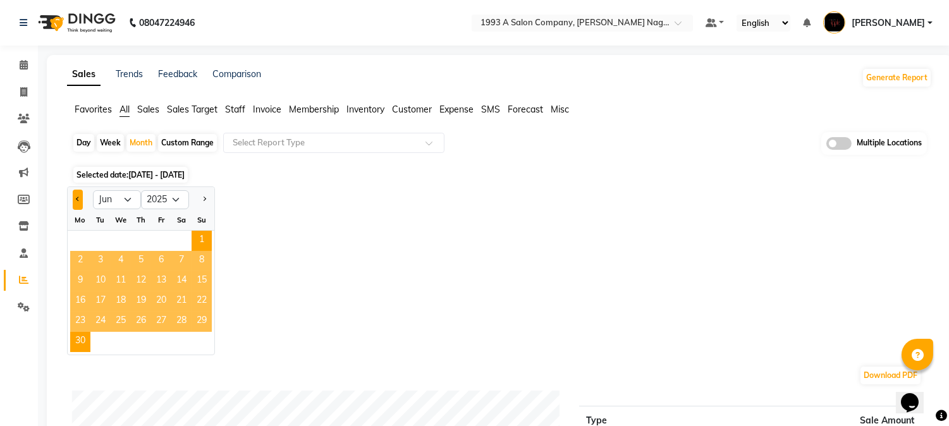
click at [77, 199] on span "Previous month" at bounding box center [78, 199] width 4 height 4
select select "5"
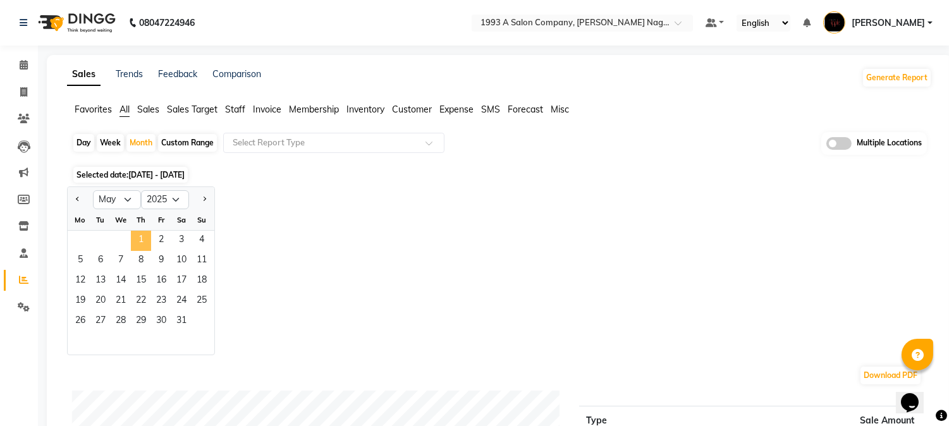
click at [133, 243] on span "1" at bounding box center [141, 241] width 20 height 20
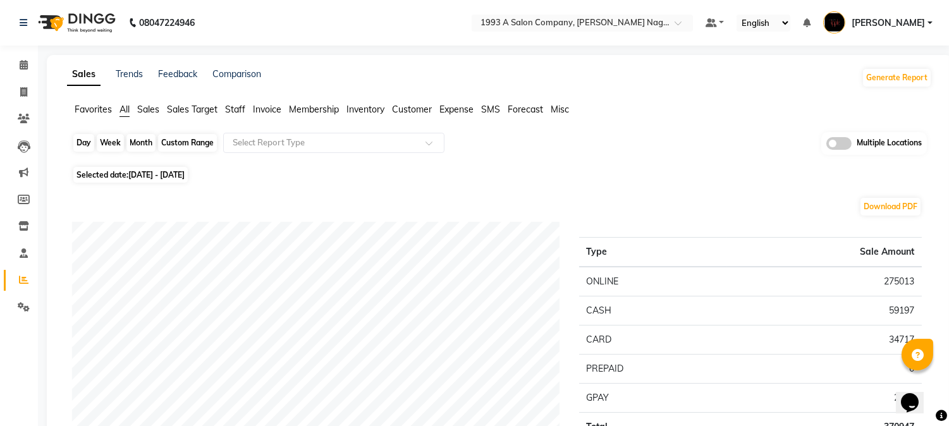
click at [129, 136] on div "Month" at bounding box center [140, 143] width 29 height 18
select select "5"
select select "2025"
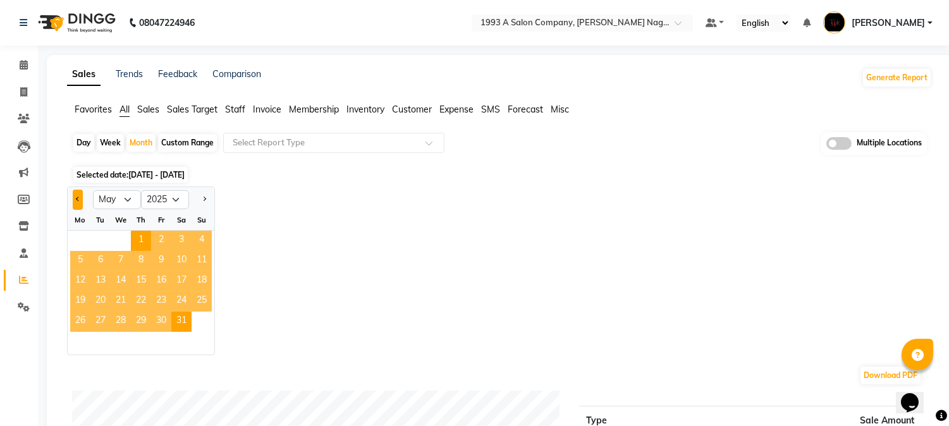
click at [77, 199] on span "Previous month" at bounding box center [78, 199] width 4 height 4
select select "4"
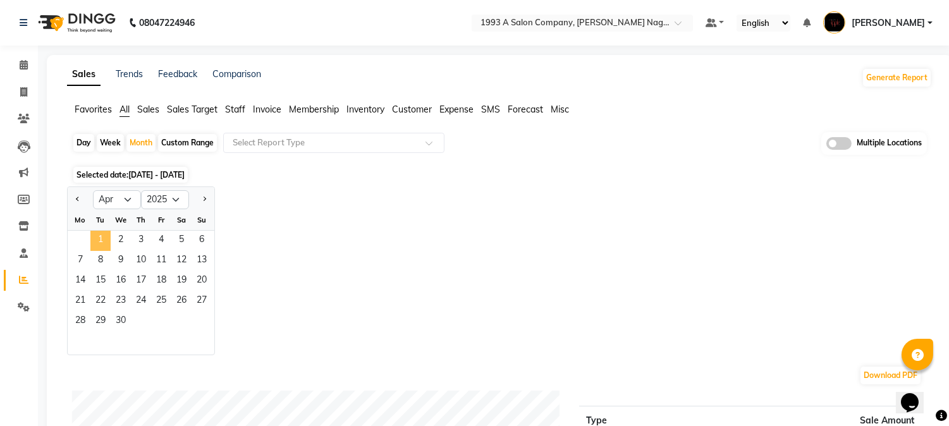
click at [104, 238] on span "1" at bounding box center [100, 241] width 20 height 20
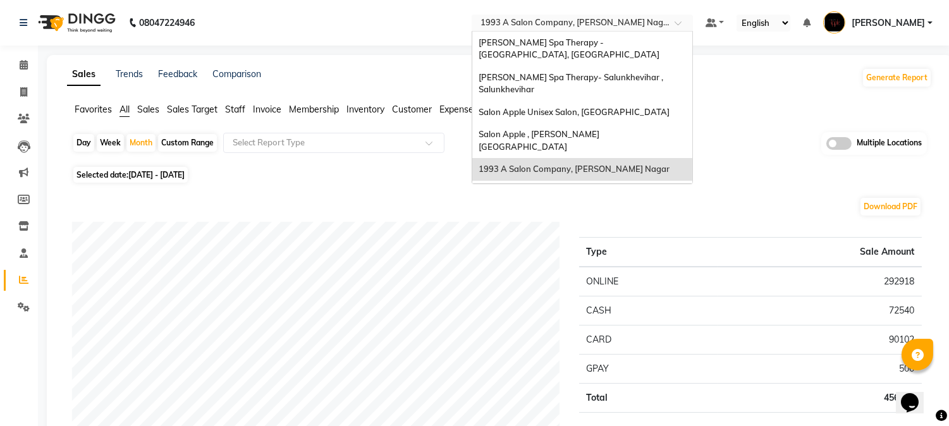
click at [613, 27] on input "text" at bounding box center [569, 24] width 183 height 13
click at [615, 144] on div "Salon Apple , Dhole Patil Road" at bounding box center [582, 140] width 220 height 35
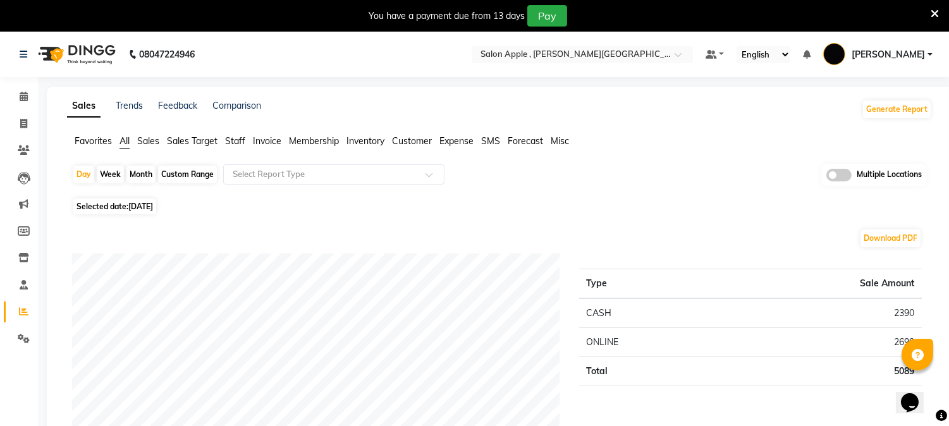
click at [937, 11] on icon at bounding box center [935, 13] width 8 height 11
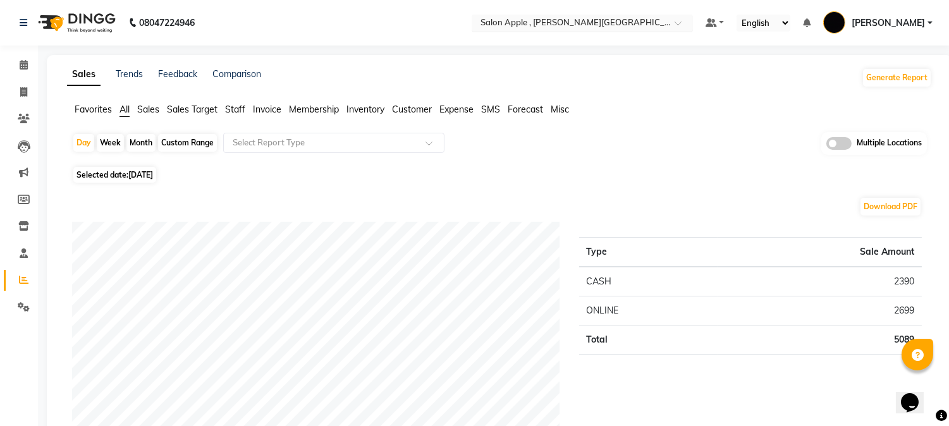
click at [693, 20] on div at bounding box center [582, 24] width 221 height 13
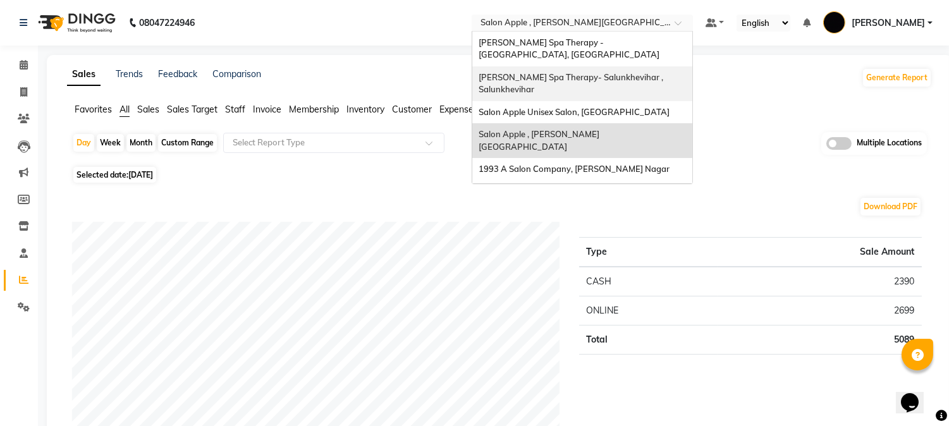
scroll to position [52, 0]
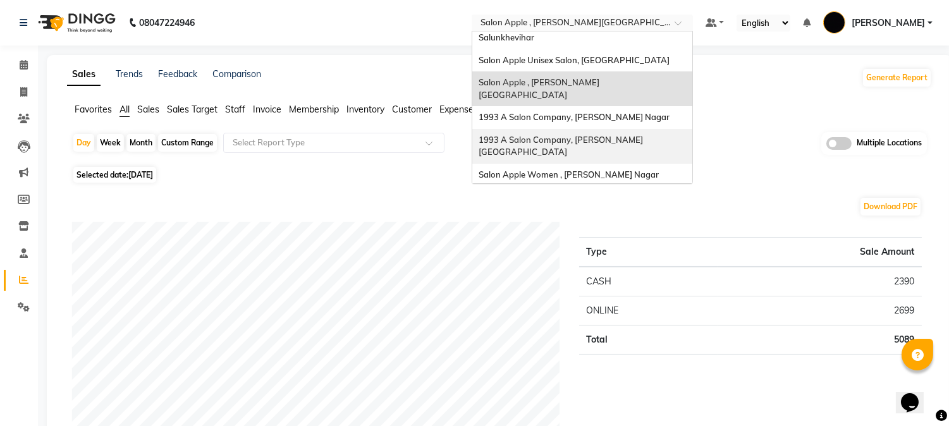
click at [609, 135] on span "1993 A Salon Company, [PERSON_NAME][GEOGRAPHIC_DATA]" at bounding box center [561, 146] width 164 height 23
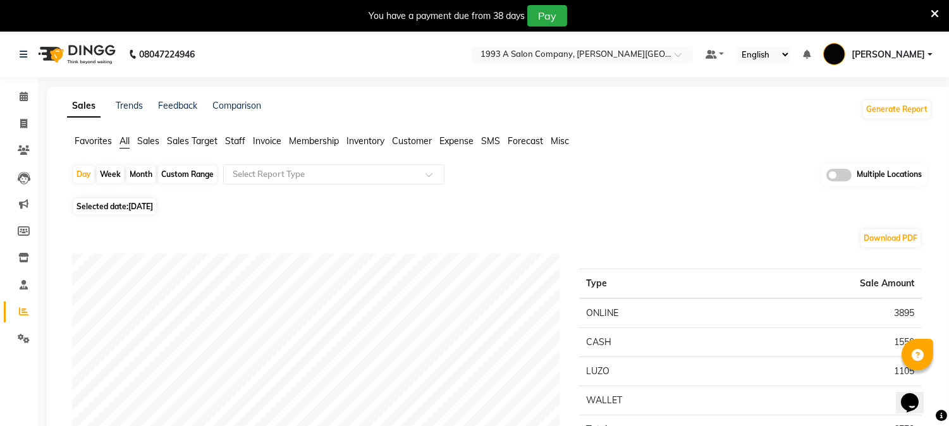
click at [930, 9] on div "You have a payment due from 38 days Pay" at bounding box center [468, 15] width 926 height 21
click at [147, 174] on div "Month" at bounding box center [140, 175] width 29 height 18
select select "9"
select select "2025"
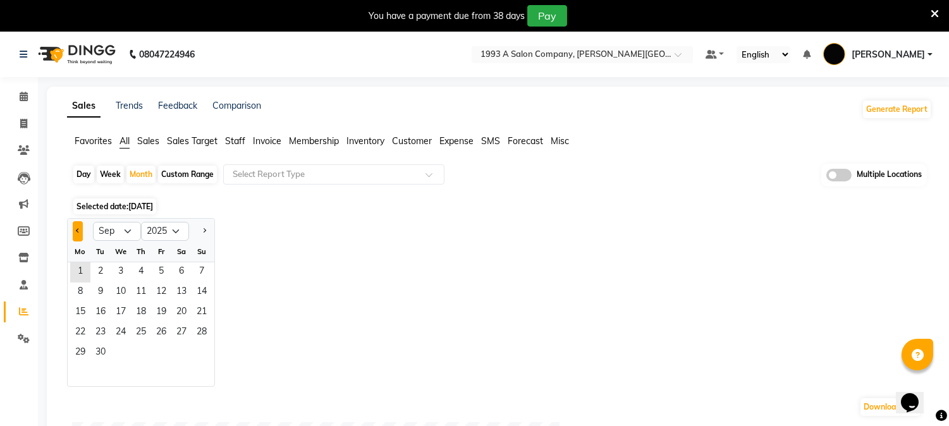
click at [77, 230] on span "Previous month" at bounding box center [78, 230] width 4 height 4
select select "8"
click at [165, 271] on span "1" at bounding box center [161, 272] width 20 height 20
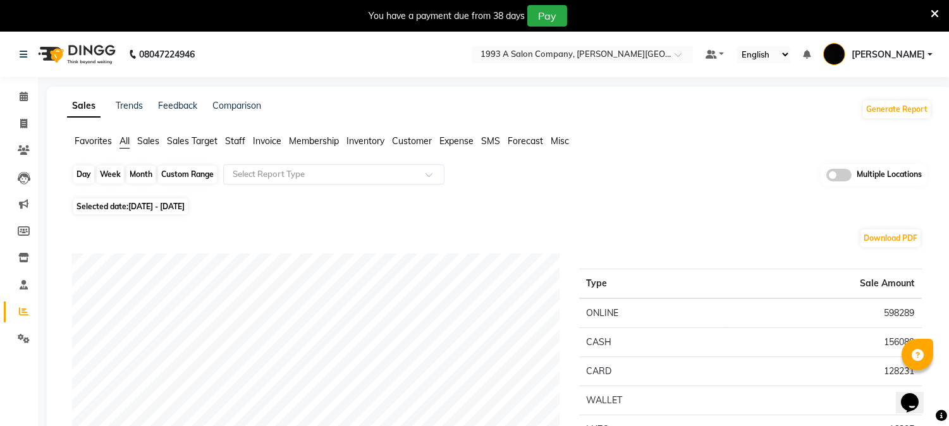
click at [140, 175] on div "Month" at bounding box center [140, 175] width 29 height 18
select select "8"
select select "2025"
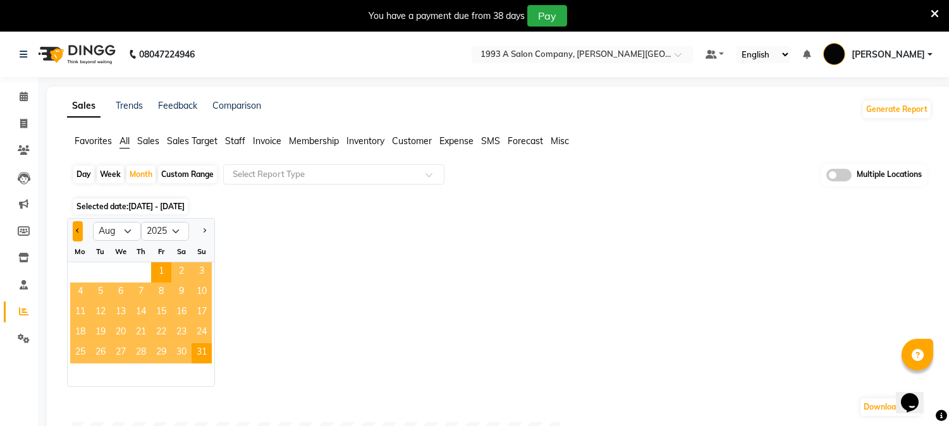
click at [77, 237] on button "Previous month" at bounding box center [78, 231] width 10 height 20
select select "7"
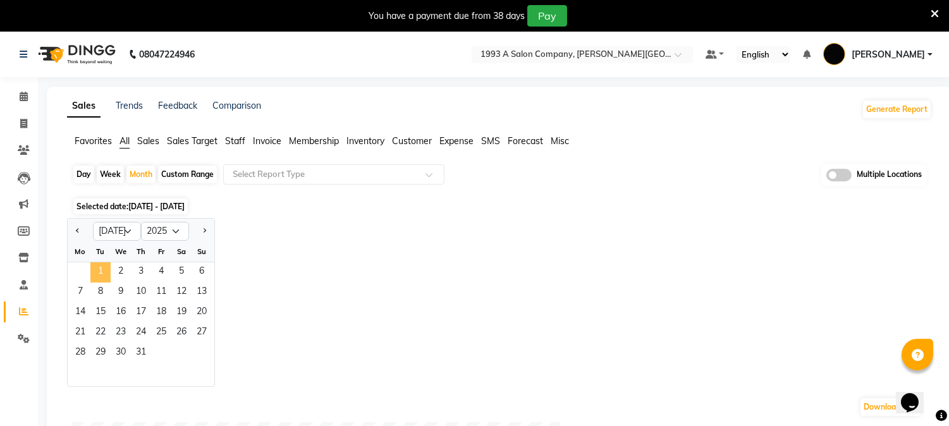
click at [99, 268] on span "1" at bounding box center [100, 272] width 20 height 20
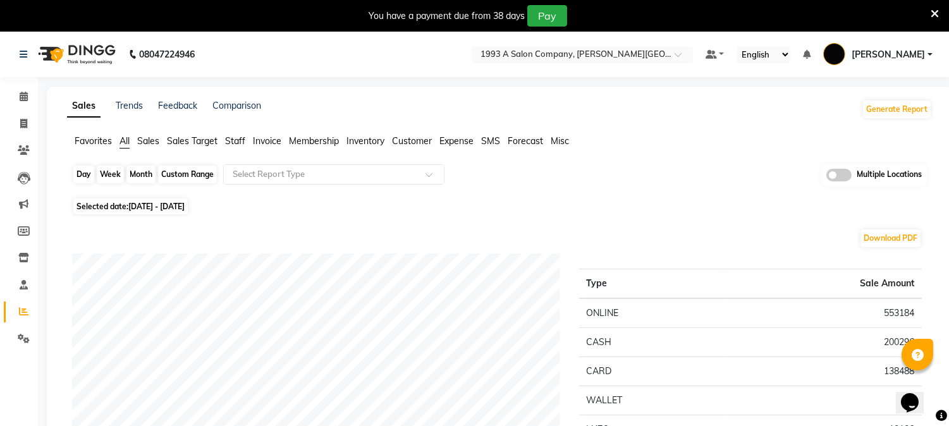
click at [143, 178] on div "Month" at bounding box center [140, 175] width 29 height 18
select select "7"
select select "2025"
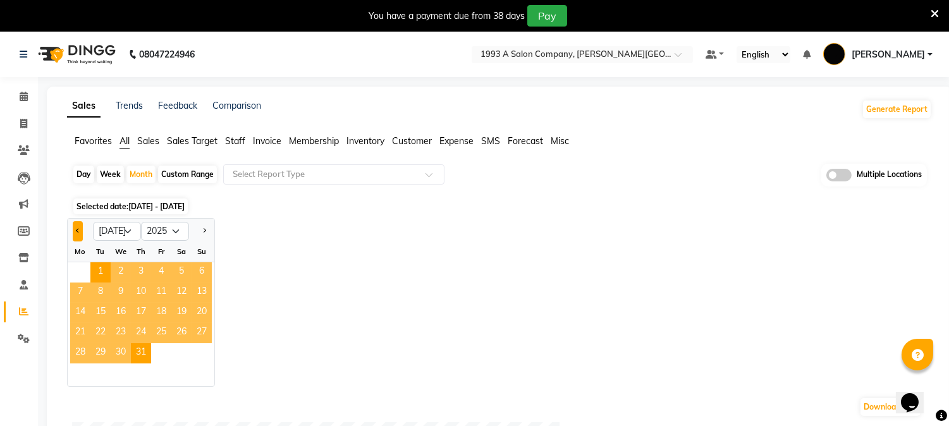
click at [76, 230] on span "Previous month" at bounding box center [78, 230] width 4 height 4
select select "6"
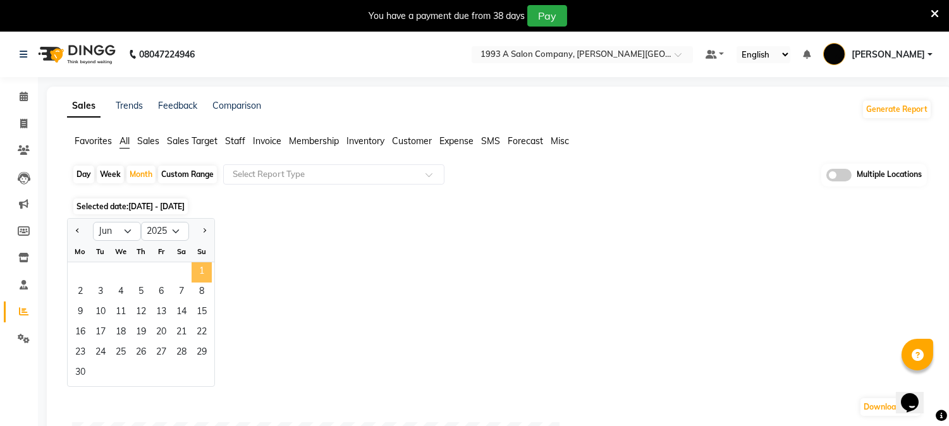
click at [199, 270] on span "1" at bounding box center [202, 272] width 20 height 20
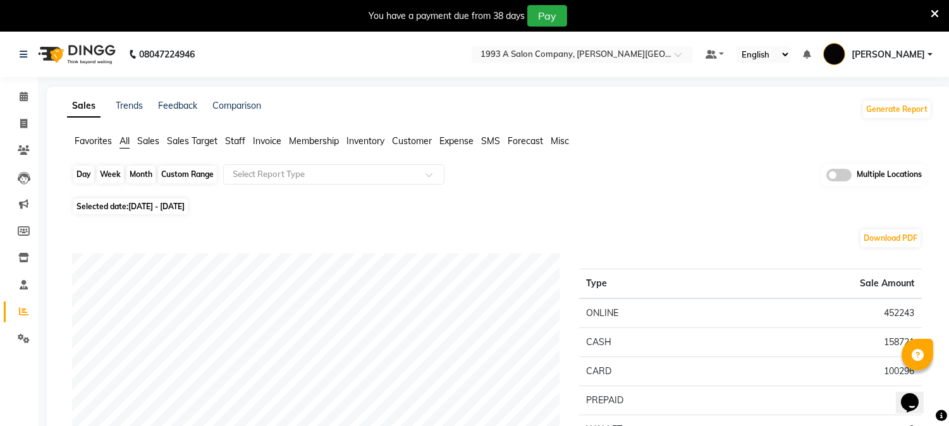
click at [129, 172] on div "Month" at bounding box center [140, 175] width 29 height 18
select select "6"
select select "2025"
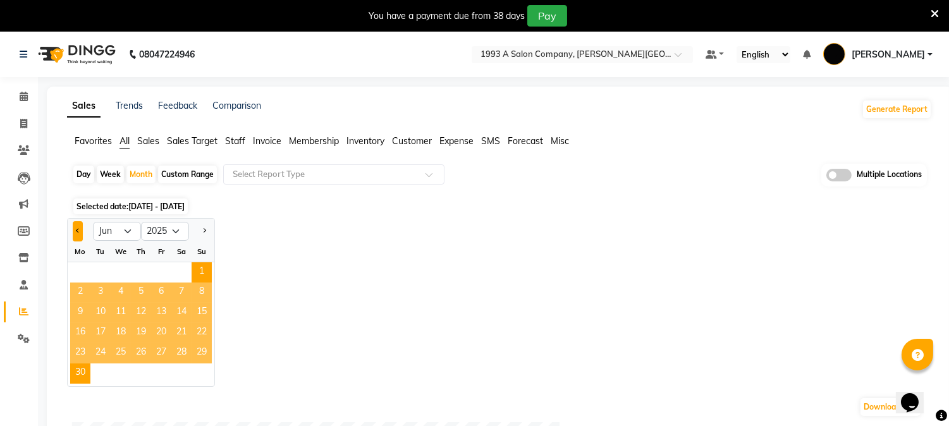
click at [73, 231] on button "Previous month" at bounding box center [78, 231] width 10 height 20
select select "5"
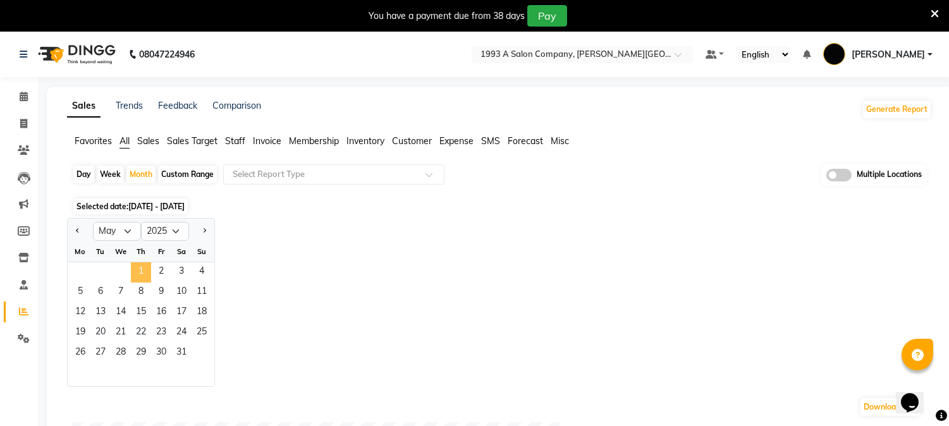
click at [144, 269] on span "1" at bounding box center [141, 272] width 20 height 20
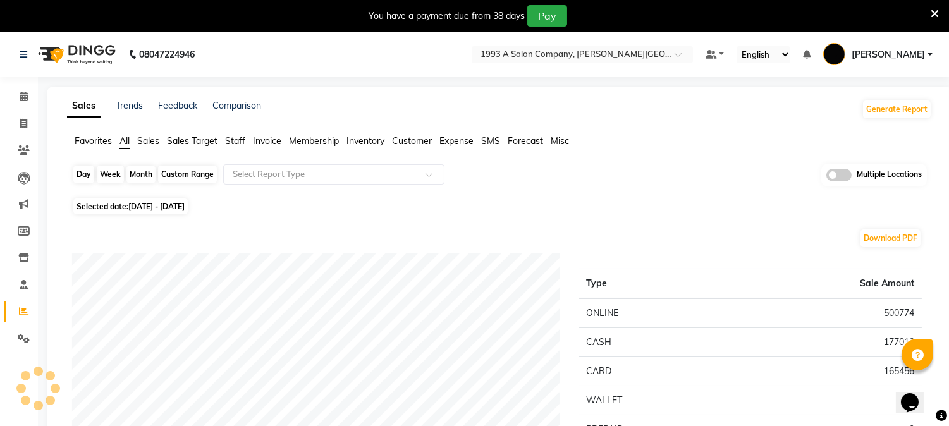
click at [136, 169] on div "Month" at bounding box center [140, 175] width 29 height 18
select select "5"
select select "2025"
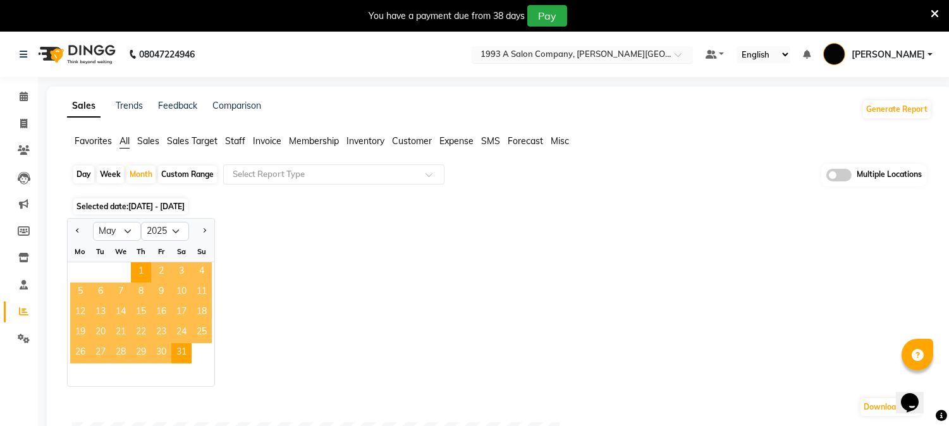
click at [661, 59] on input "text" at bounding box center [569, 55] width 183 height 13
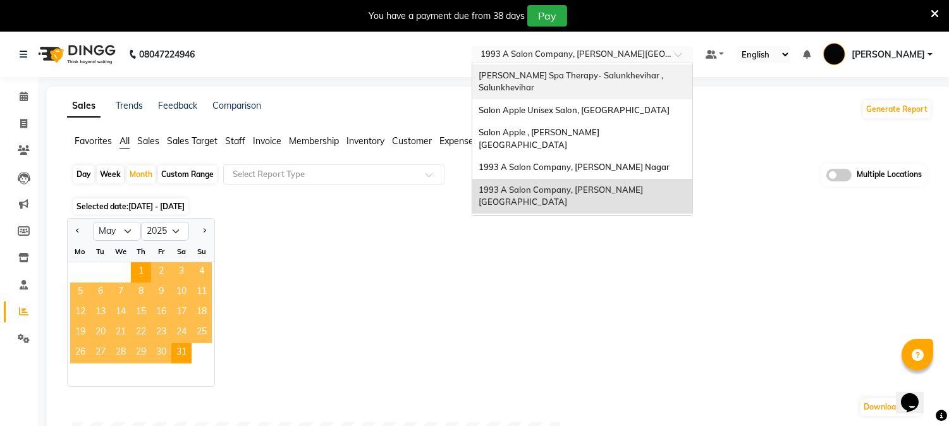
scroll to position [52, 0]
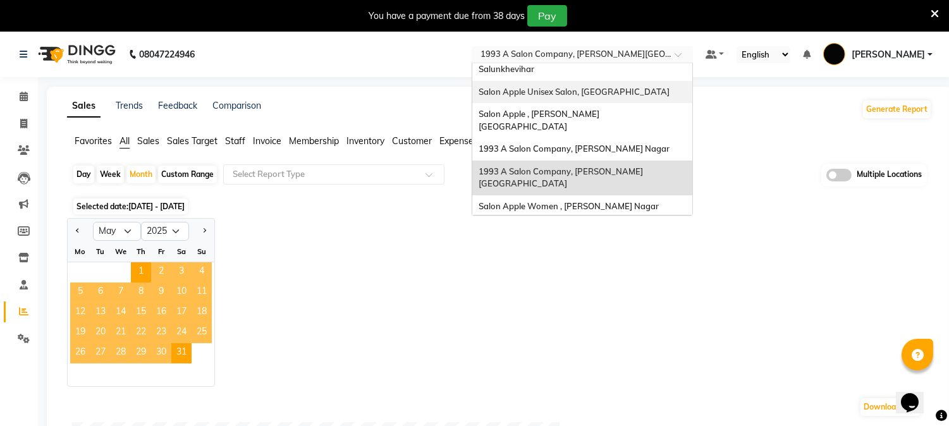
click at [579, 95] on span "Salon Apple Unisex Salon, [GEOGRAPHIC_DATA]" at bounding box center [574, 92] width 191 height 10
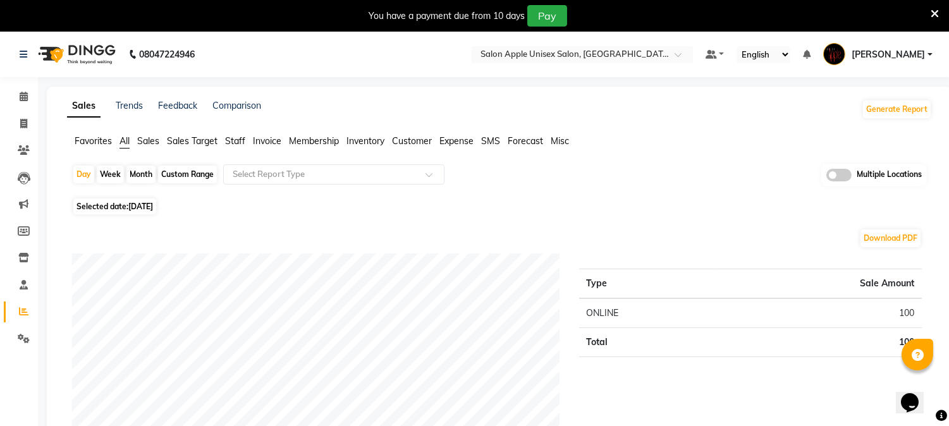
click at [144, 173] on div "Month" at bounding box center [140, 175] width 29 height 18
select select "9"
select select "2025"
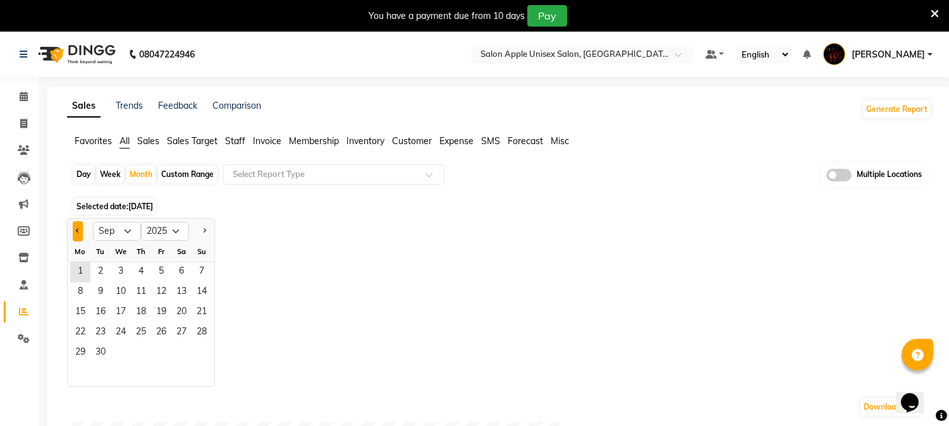
click at [77, 229] on span "Previous month" at bounding box center [78, 230] width 4 height 4
select select "8"
click at [166, 274] on span "1" at bounding box center [161, 272] width 20 height 20
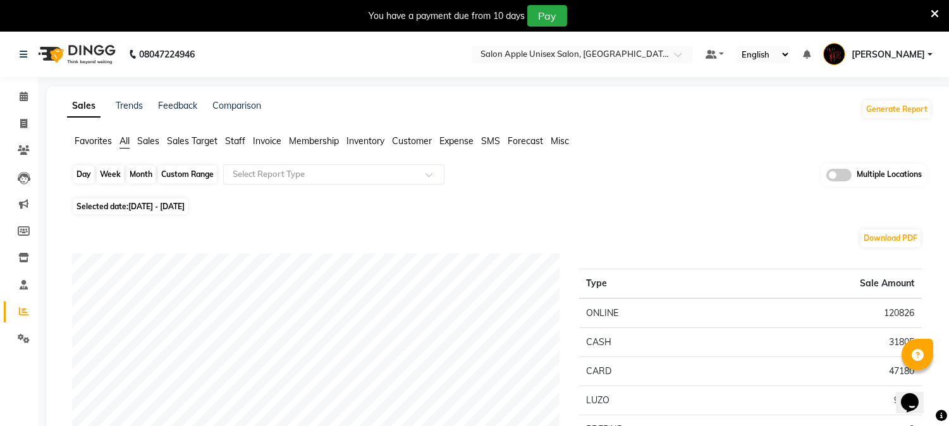
click at [136, 177] on div "Month" at bounding box center [140, 175] width 29 height 18
select select "8"
select select "2025"
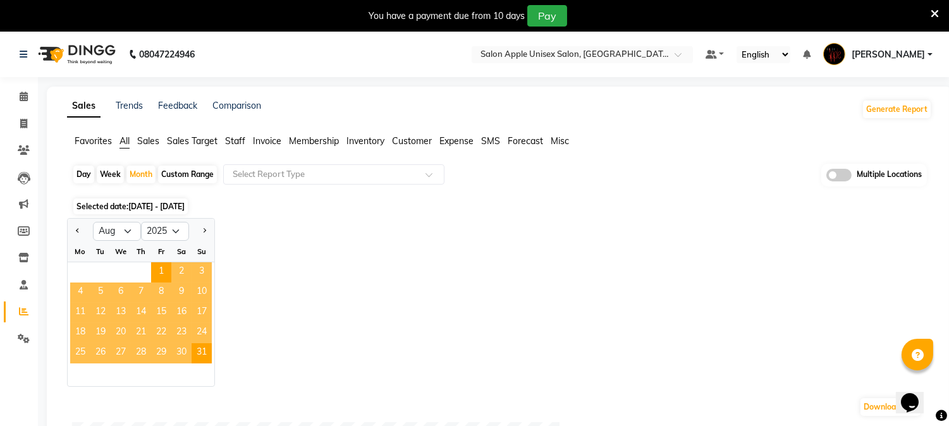
click at [71, 232] on div at bounding box center [80, 231] width 25 height 20
click at [78, 231] on span "Previous month" at bounding box center [78, 230] width 4 height 4
select select "7"
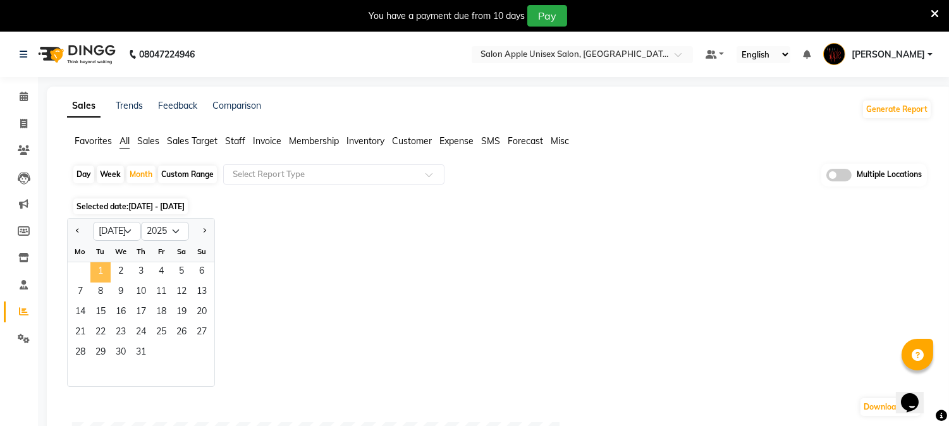
click at [104, 268] on span "1" at bounding box center [100, 272] width 20 height 20
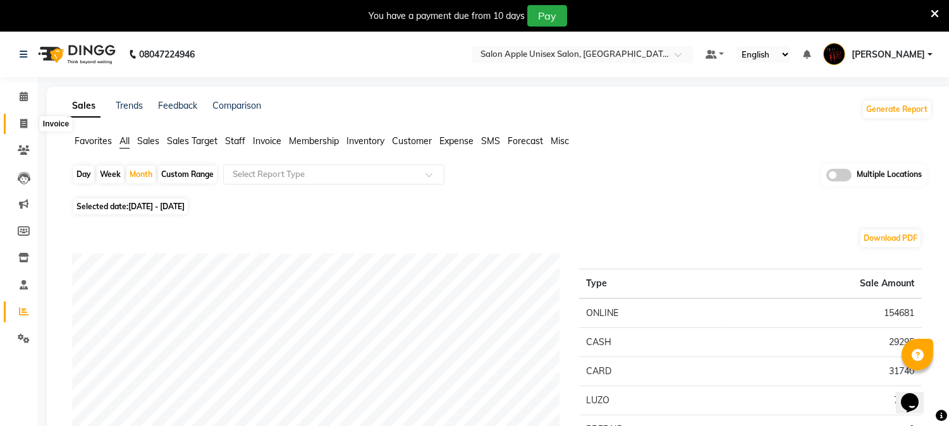
click at [21, 121] on icon at bounding box center [23, 123] width 7 height 9
select select "92"
select select "service"
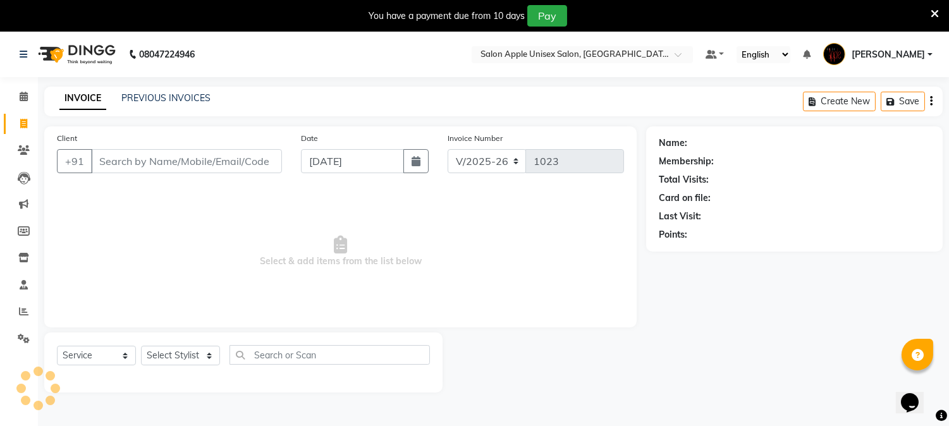
scroll to position [32, 0]
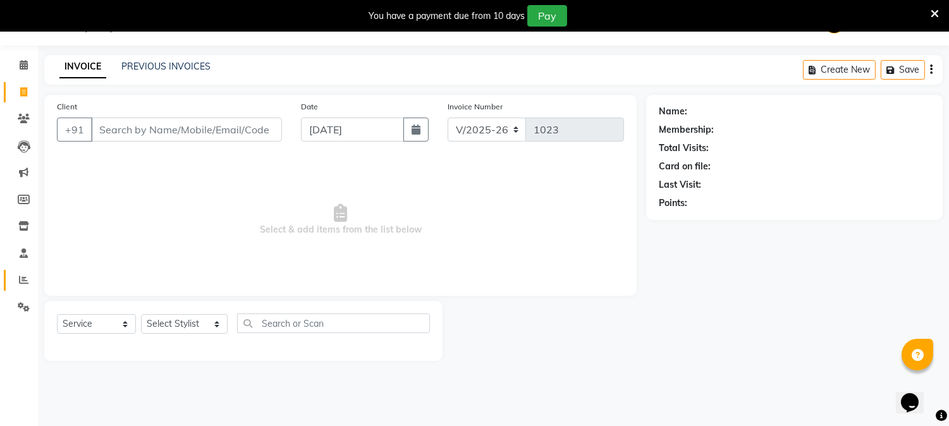
click at [22, 271] on link "Reports" at bounding box center [19, 280] width 30 height 21
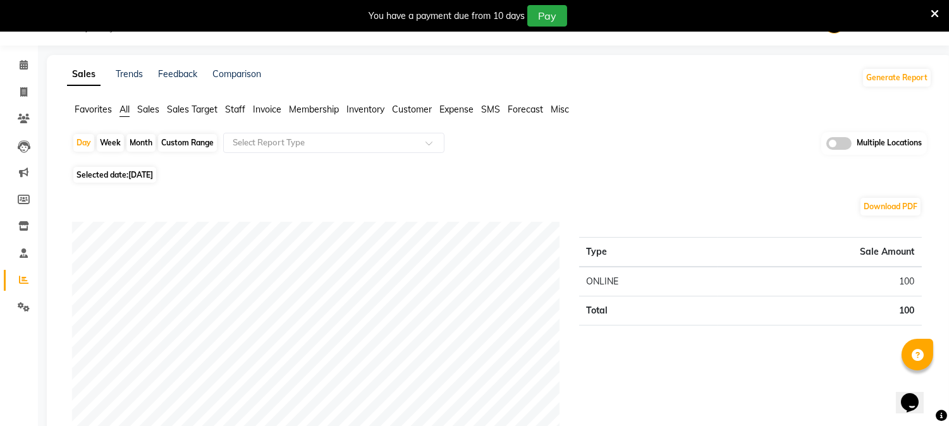
click at [130, 143] on div "Month" at bounding box center [140, 143] width 29 height 18
select select "9"
select select "2025"
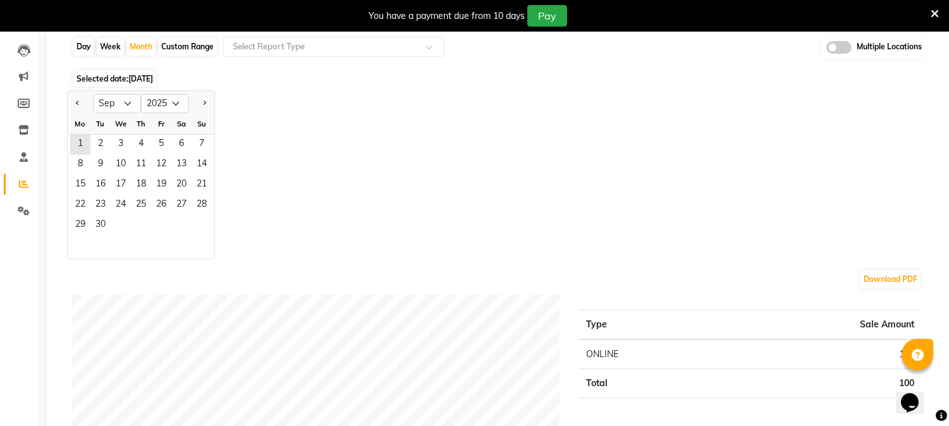
scroll to position [32, 0]
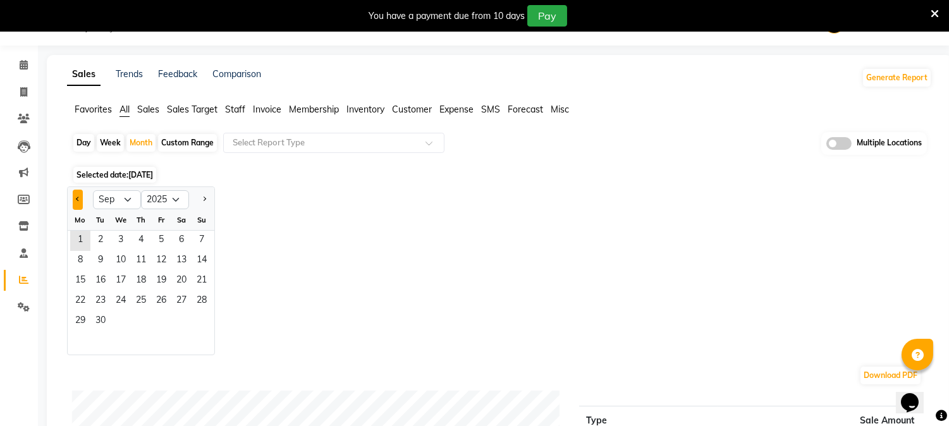
click at [79, 199] on span "Previous month" at bounding box center [78, 199] width 4 height 4
select select "8"
click at [159, 237] on span "1" at bounding box center [161, 241] width 20 height 20
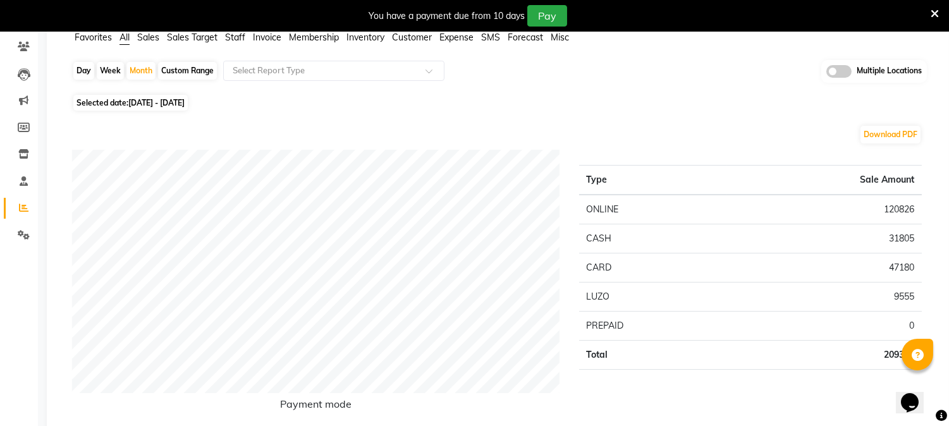
scroll to position [0, 0]
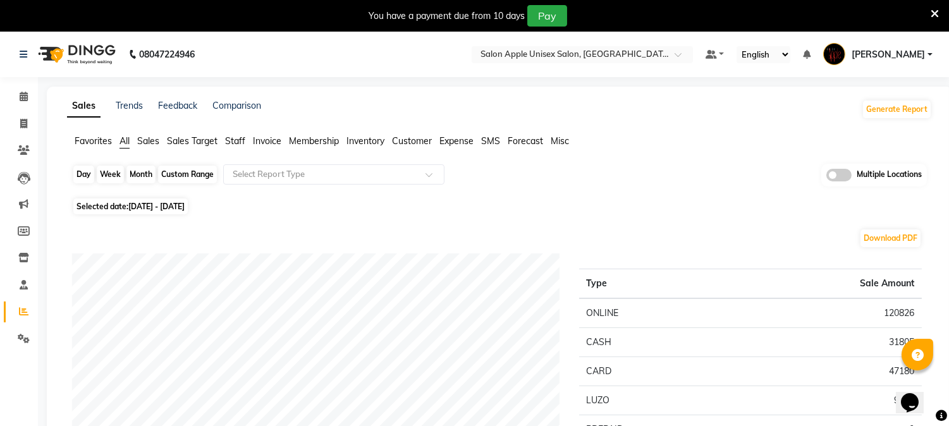
click at [130, 173] on div "Month" at bounding box center [140, 175] width 29 height 18
select select "8"
select select "2025"
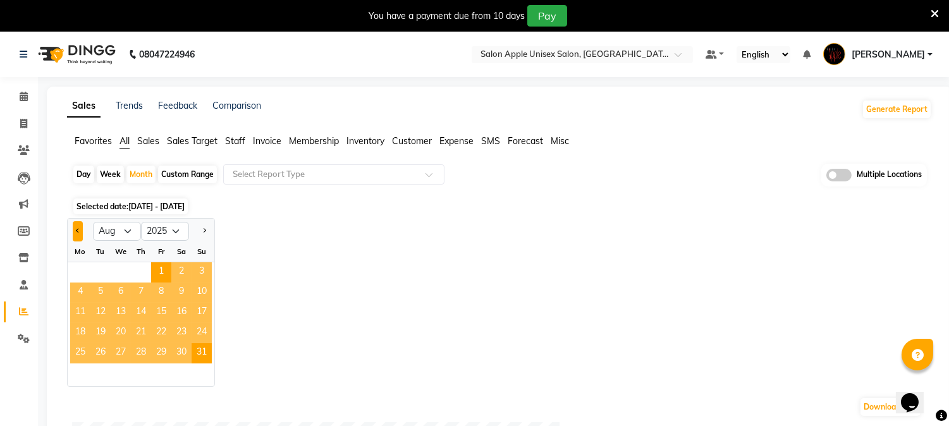
click at [77, 235] on button "Previous month" at bounding box center [78, 231] width 10 height 20
select select "7"
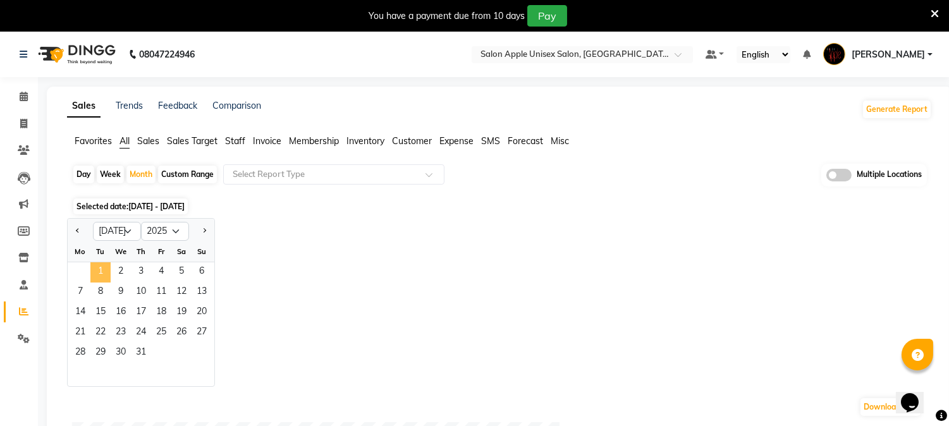
click at [99, 266] on span "1" at bounding box center [100, 272] width 20 height 20
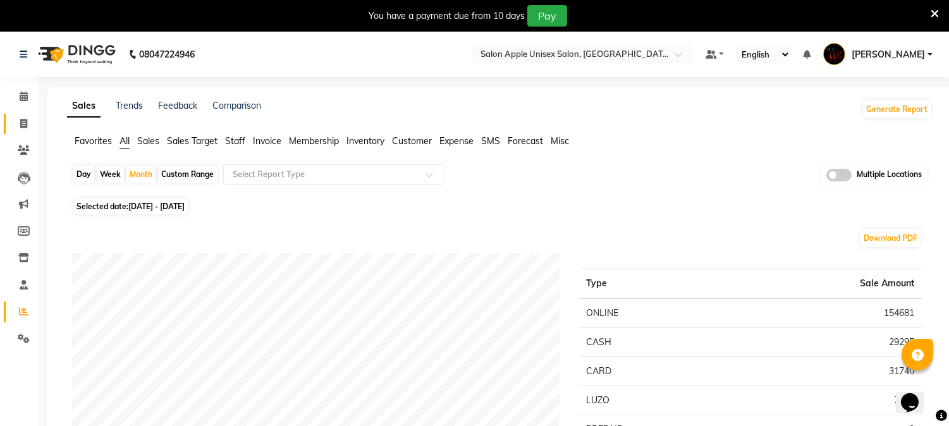
click at [21, 116] on link "Invoice" at bounding box center [19, 124] width 30 height 21
select select "service"
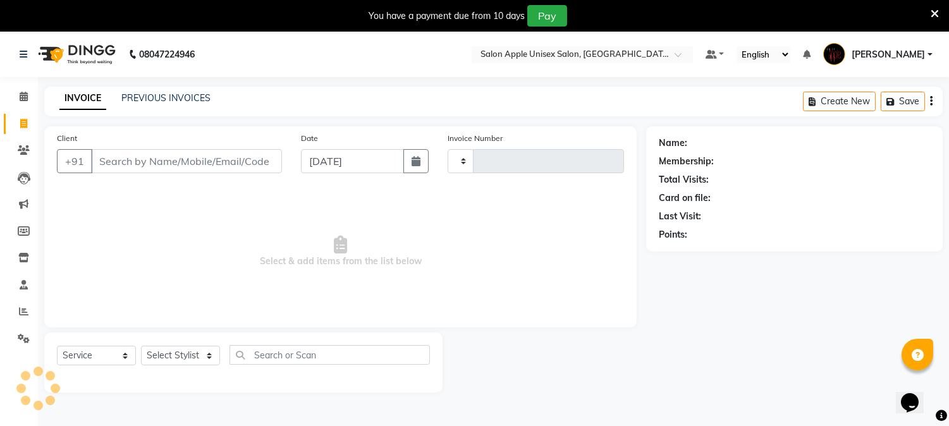
type input "1023"
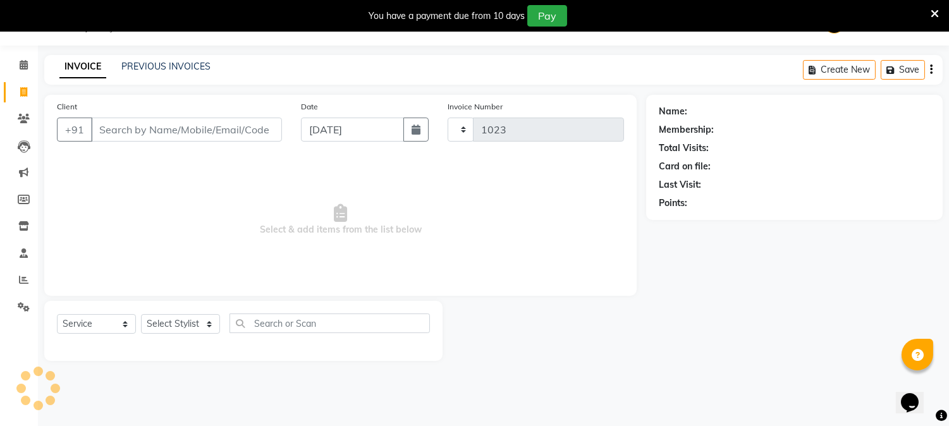
select select "92"
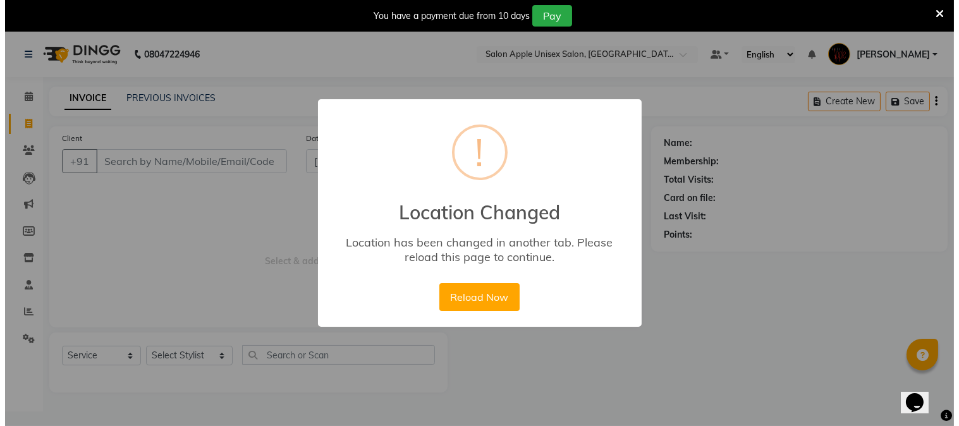
scroll to position [0, 0]
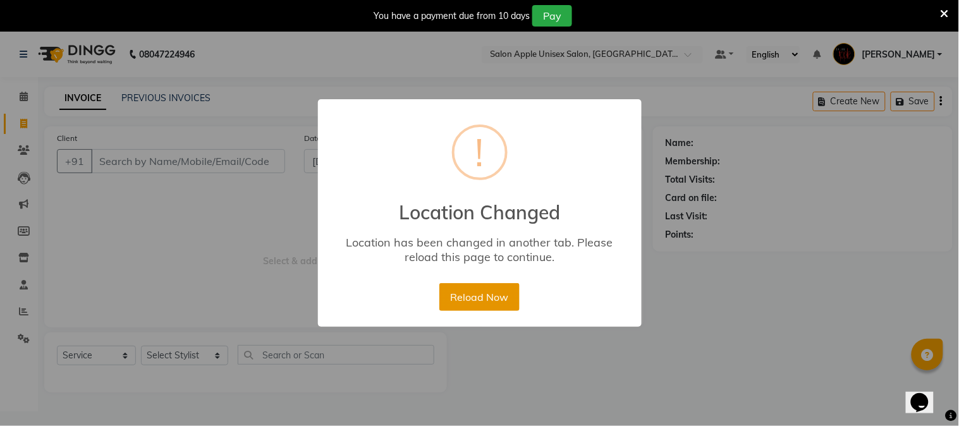
click at [496, 297] on button "Reload Now" at bounding box center [479, 297] width 80 height 28
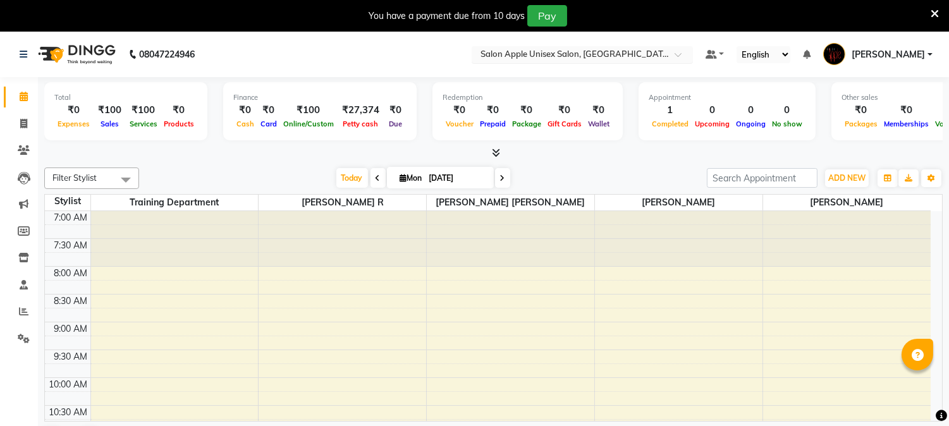
click at [637, 52] on input "text" at bounding box center [569, 55] width 183 height 13
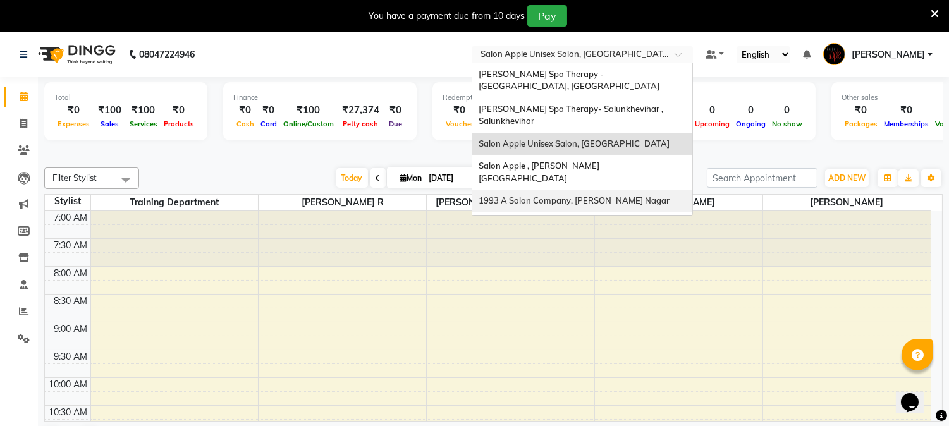
click at [627, 193] on div "1993 A Salon Company, [PERSON_NAME] Nagar" at bounding box center [582, 201] width 220 height 23
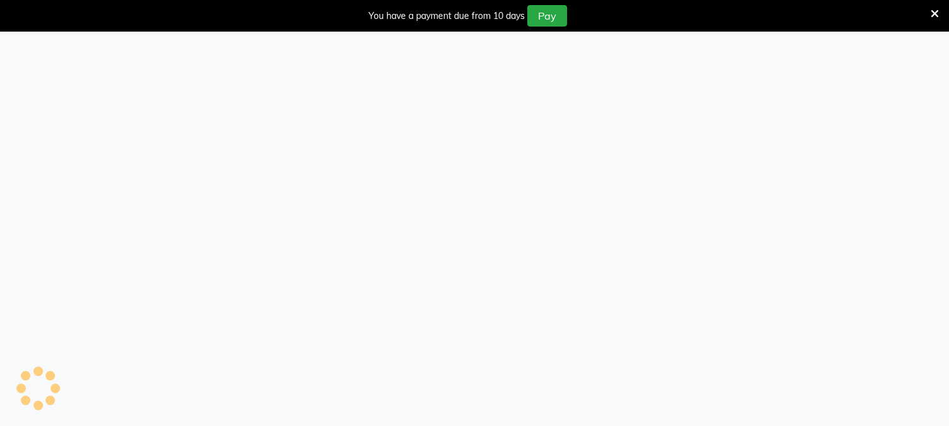
scroll to position [32, 0]
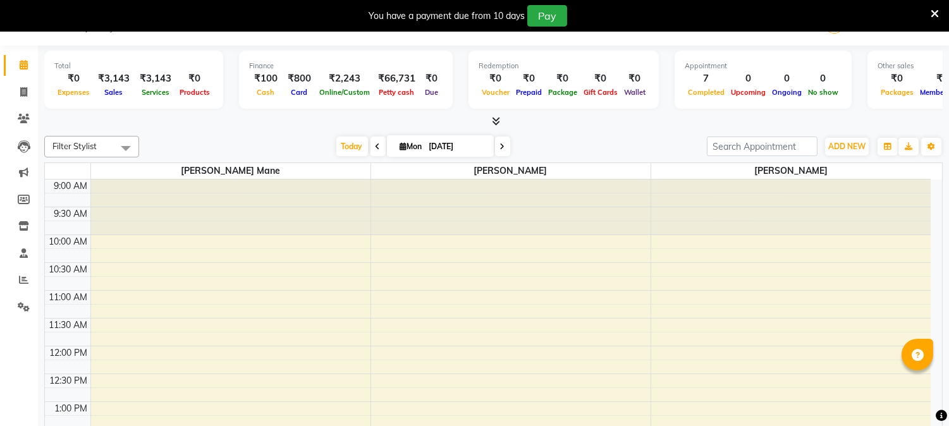
select select "en"
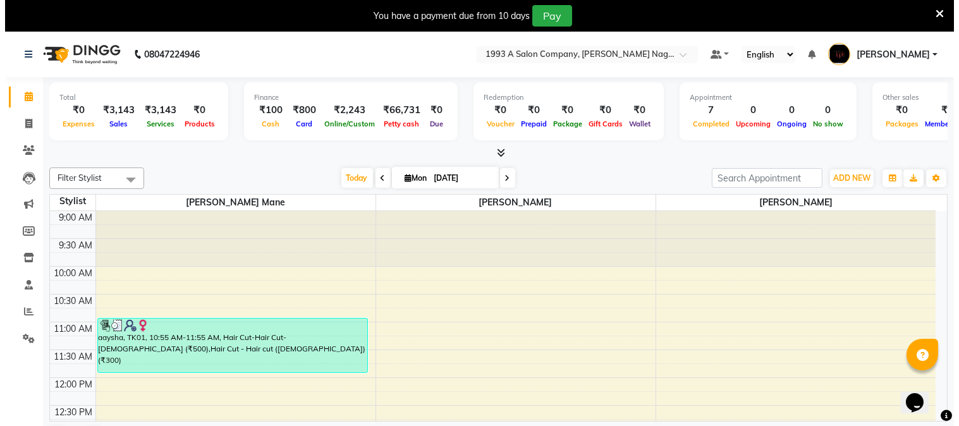
scroll to position [0, 0]
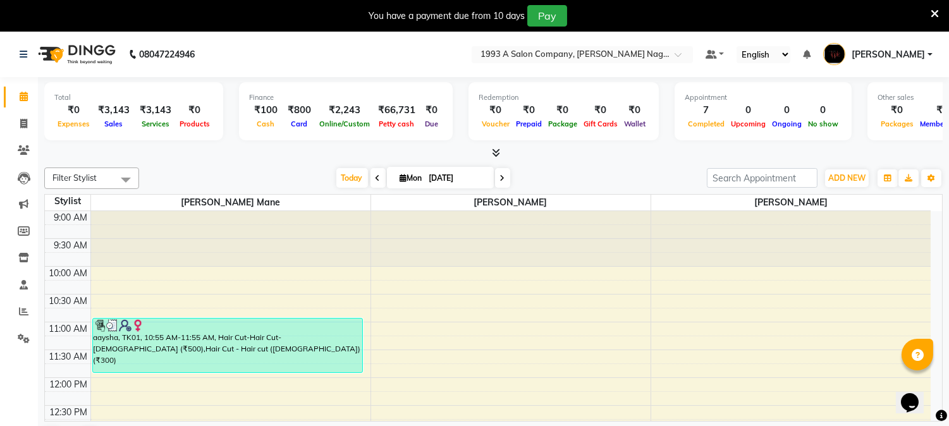
click at [937, 11] on icon at bounding box center [935, 13] width 8 height 11
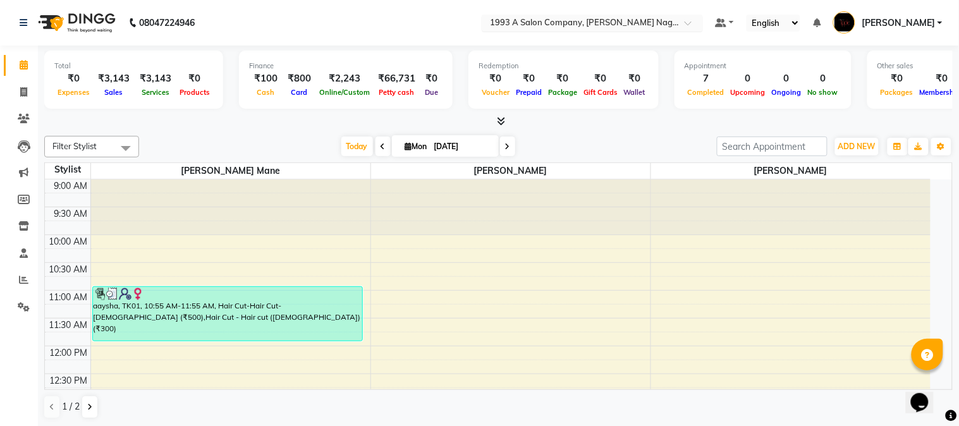
click at [599, 26] on input "text" at bounding box center [579, 24] width 183 height 13
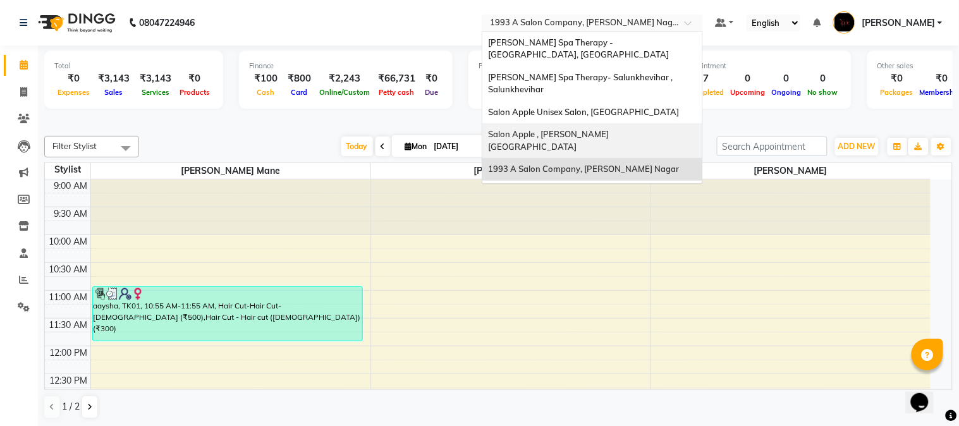
scroll to position [52, 0]
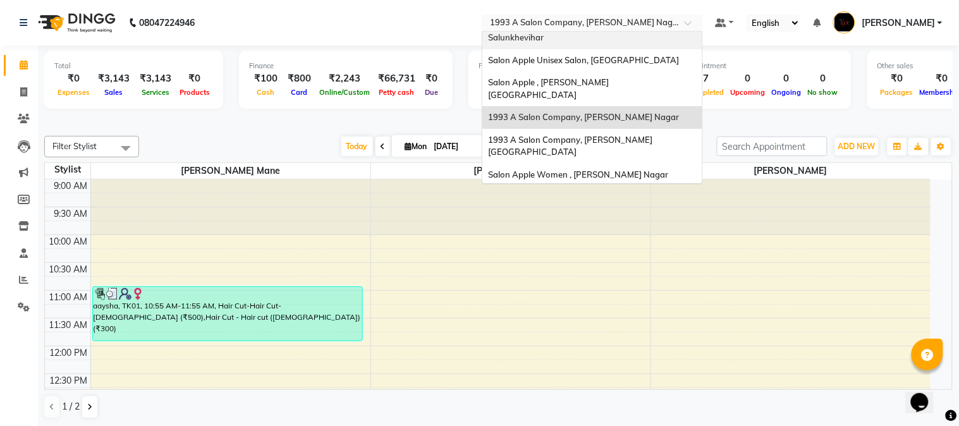
click at [588, 21] on input "text" at bounding box center [579, 24] width 183 height 13
click at [602, 169] on span "Salon Apple Women , [PERSON_NAME] Nagar" at bounding box center [579, 174] width 180 height 10
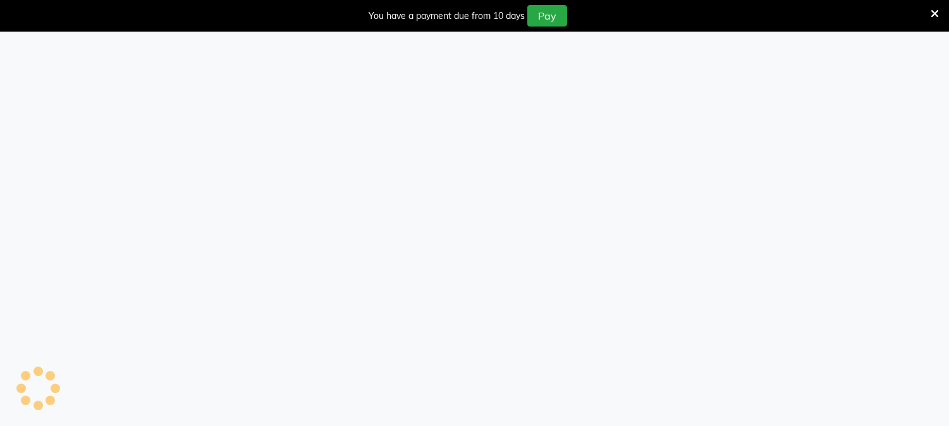
select select "service"
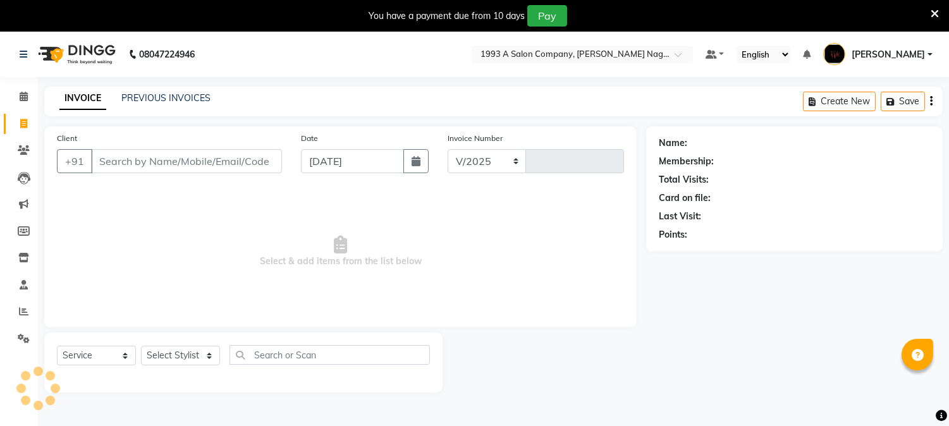
select select "en"
select select "144"
type input "1823"
click at [558, 54] on input "text" at bounding box center [569, 55] width 183 height 13
click at [452, 51] on nav "08047224946 Select Location × 1993 A Salon Company, [PERSON_NAME] Nagar Default…" at bounding box center [474, 55] width 949 height 46
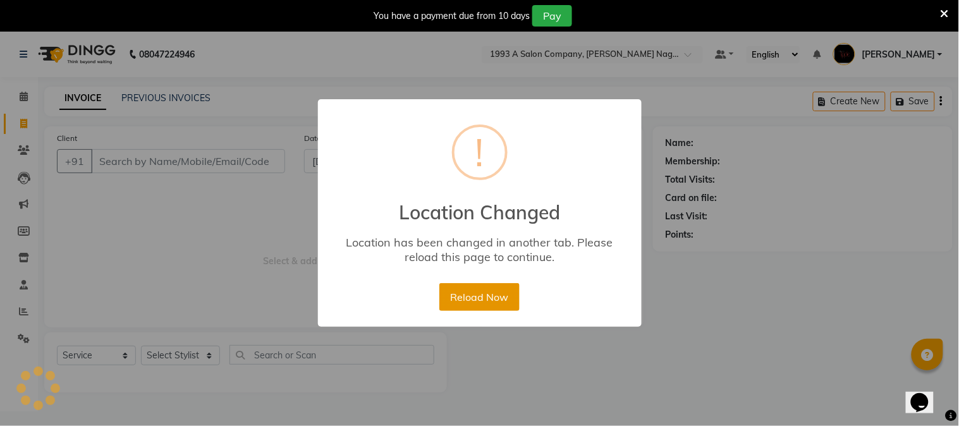
click at [471, 306] on button "Reload Now" at bounding box center [479, 297] width 80 height 28
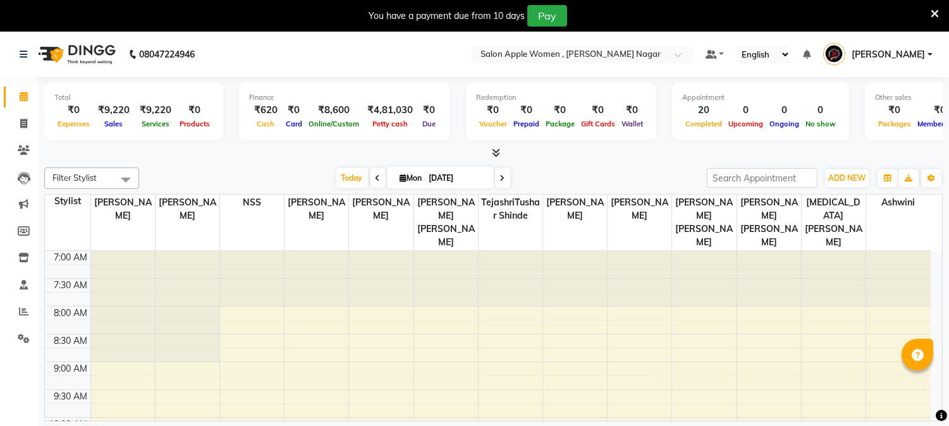
click at [931, 10] on icon at bounding box center [935, 13] width 8 height 11
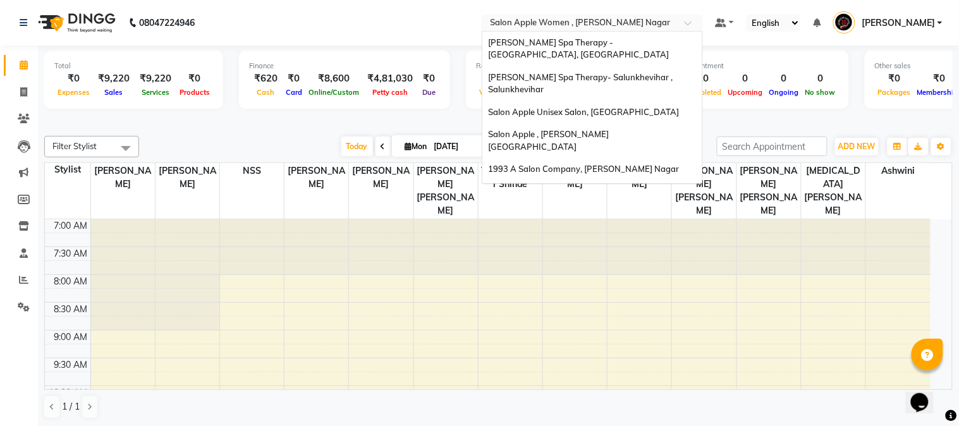
click at [547, 16] on div "× Salon Apple Women , [PERSON_NAME] Nagar" at bounding box center [581, 22] width 180 height 13
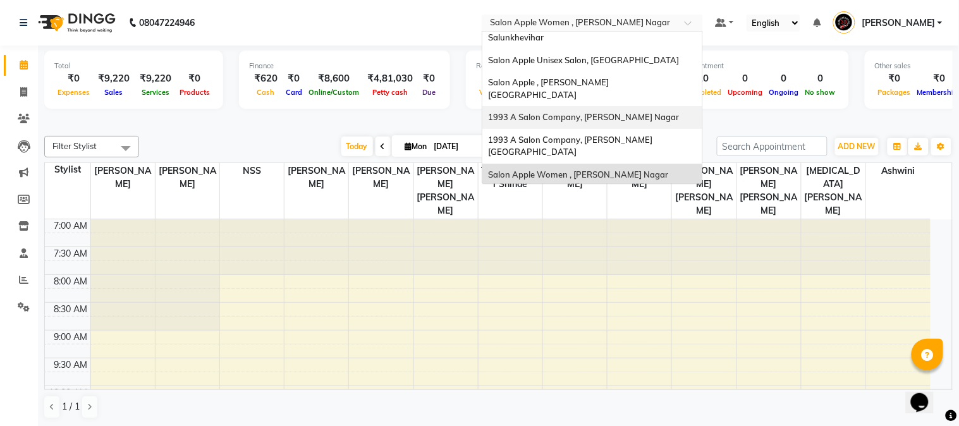
click at [481, 27] on nav "08047224946 Select Location × Salon Apple Women , [PERSON_NAME][GEOGRAPHIC_DATA…" at bounding box center [479, 23] width 959 height 46
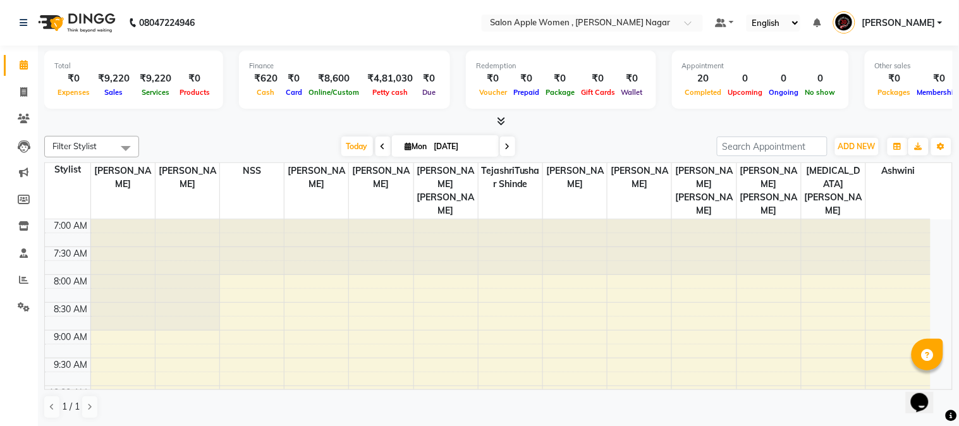
click at [634, 32] on nav "08047224946 Select Location × Salon Apple Women , [PERSON_NAME] Nagar Default P…" at bounding box center [479, 23] width 959 height 46
click at [636, 22] on input "text" at bounding box center [579, 24] width 183 height 13
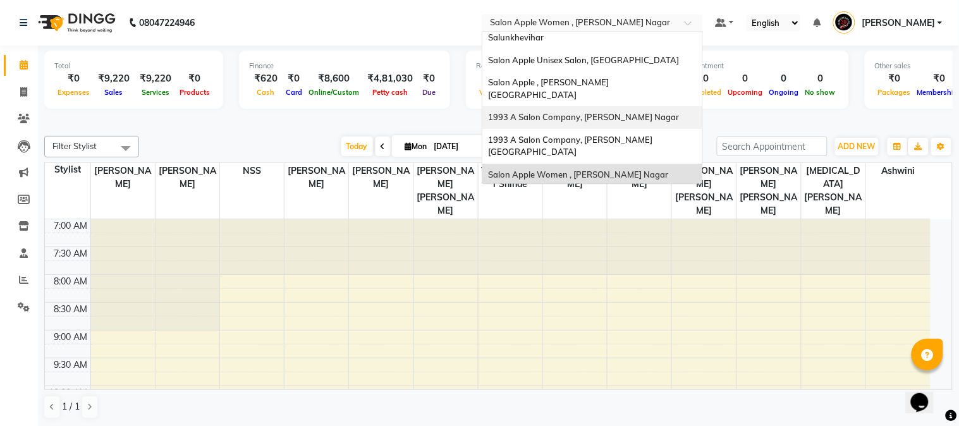
click at [618, 112] on span "1993 A Salon Company, [PERSON_NAME] Nagar" at bounding box center [584, 117] width 191 height 10
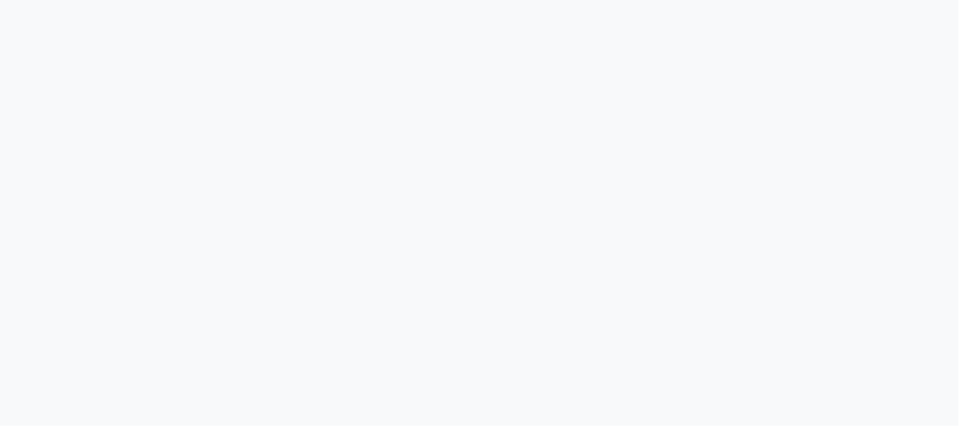
select select "service"
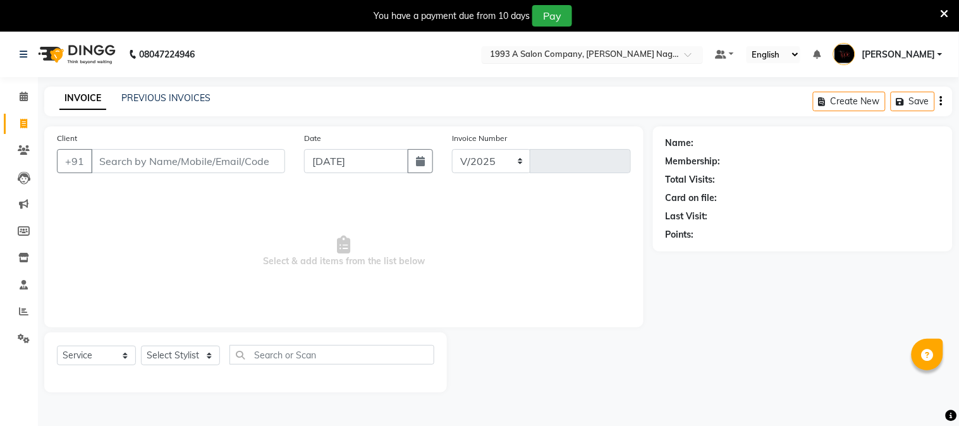
select select "144"
type input "1823"
